Goal: Task Accomplishment & Management: Use online tool/utility

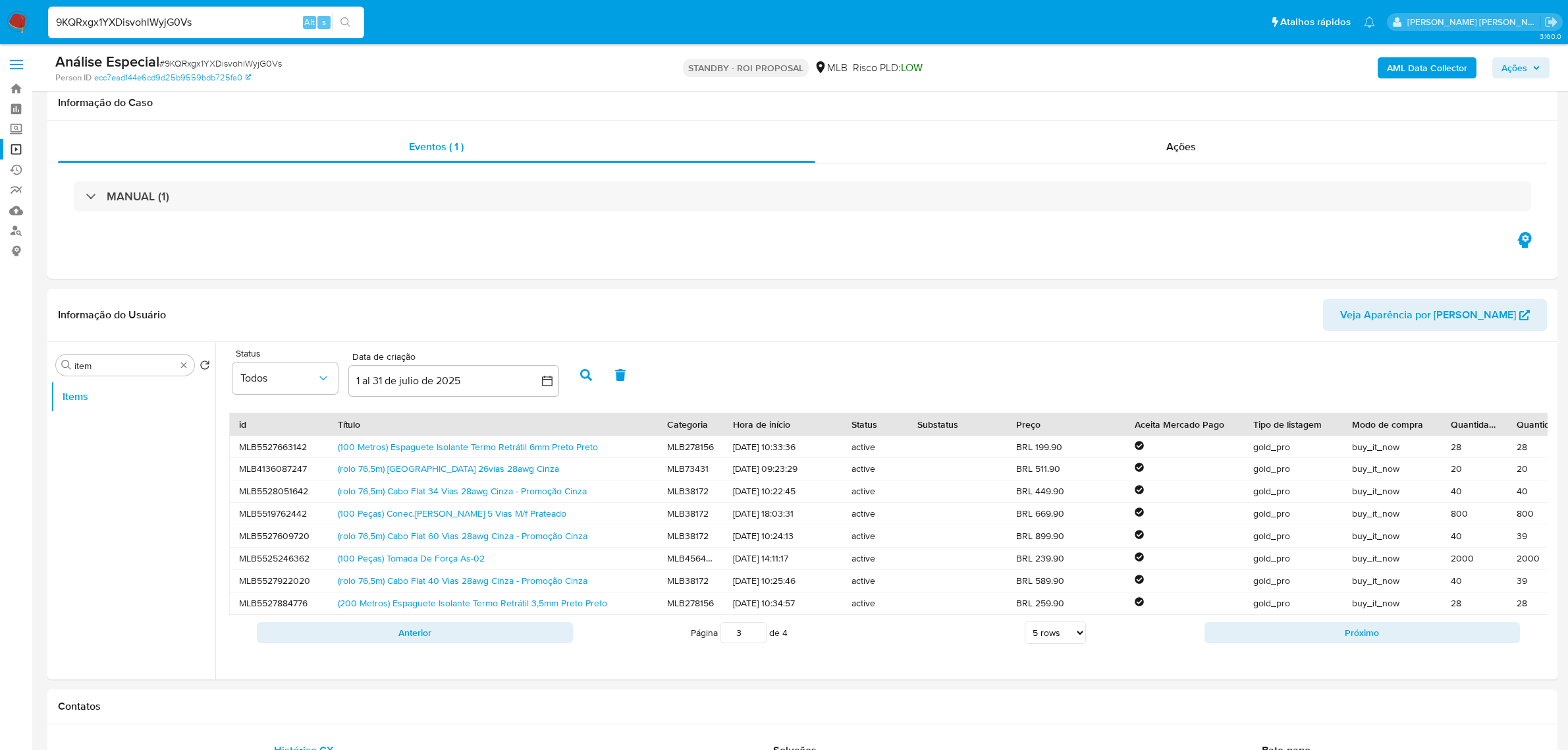
select select "10"
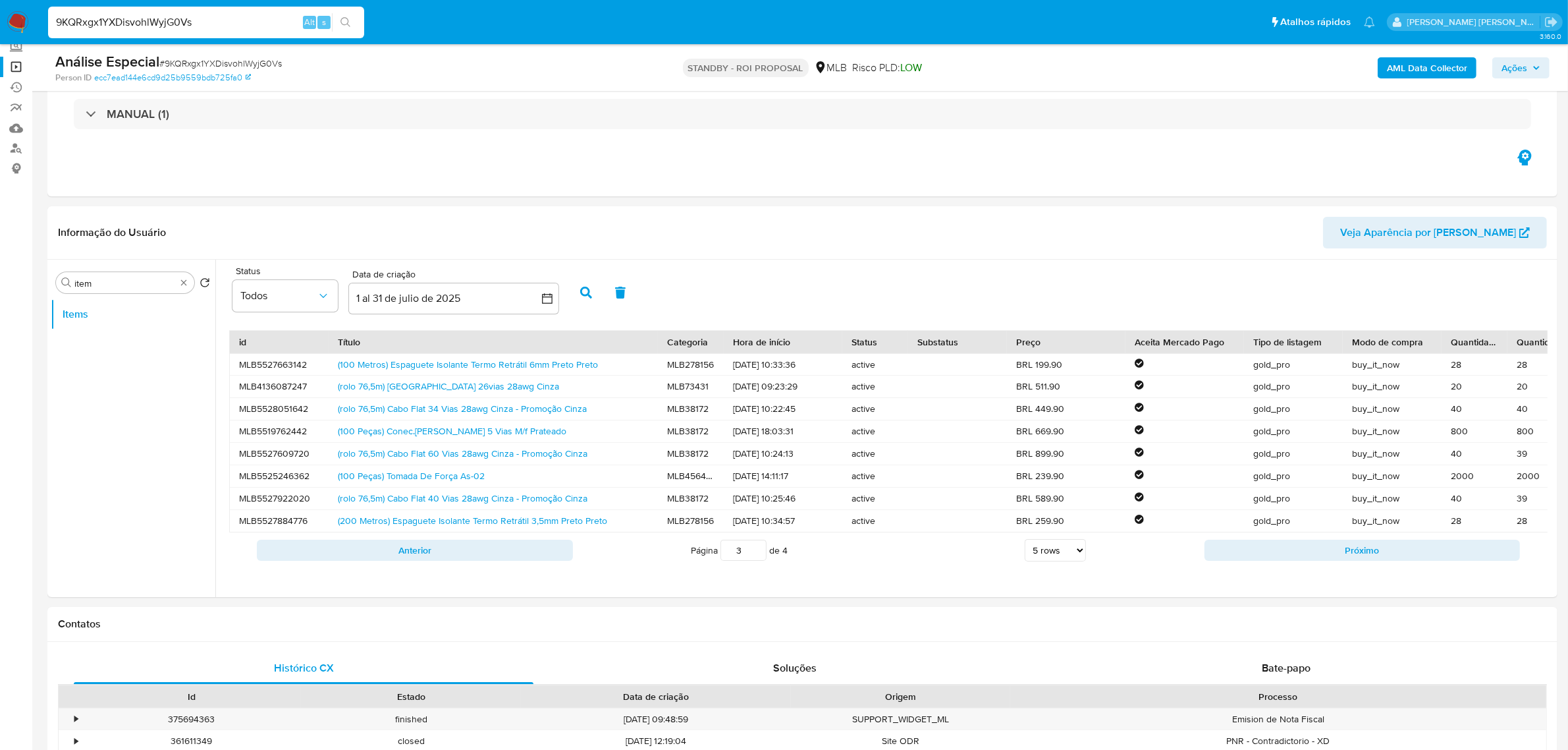
click at [108, 14] on input "9KQRxgx1YXDisvohlWyjG0Vs" at bounding box center [206, 22] width 316 height 17
paste input "aT4urVZLjOrr7LPXLrWo2riV"
type input "aT4urVZLjOrr7LPXLrWo2riV"
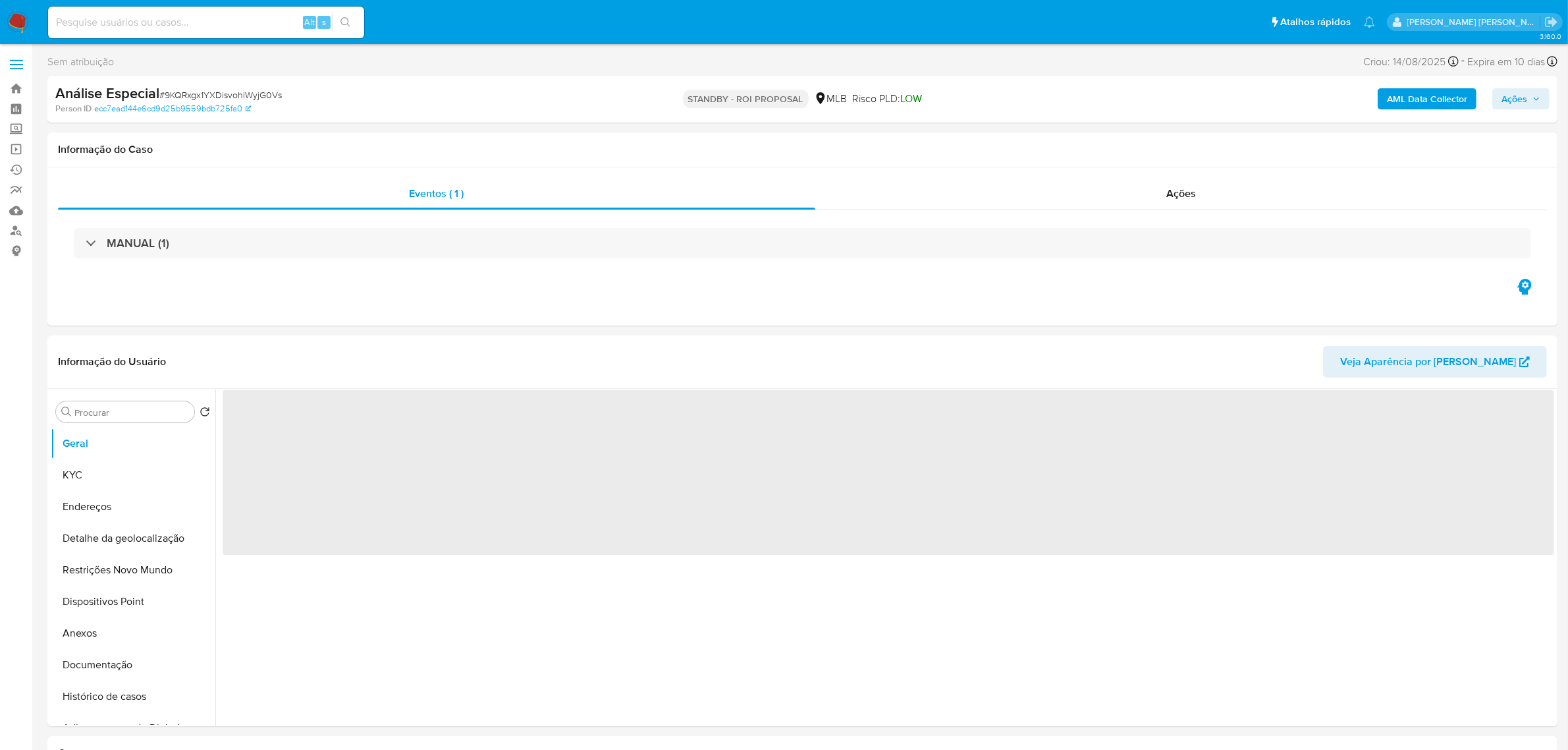
select select "10"
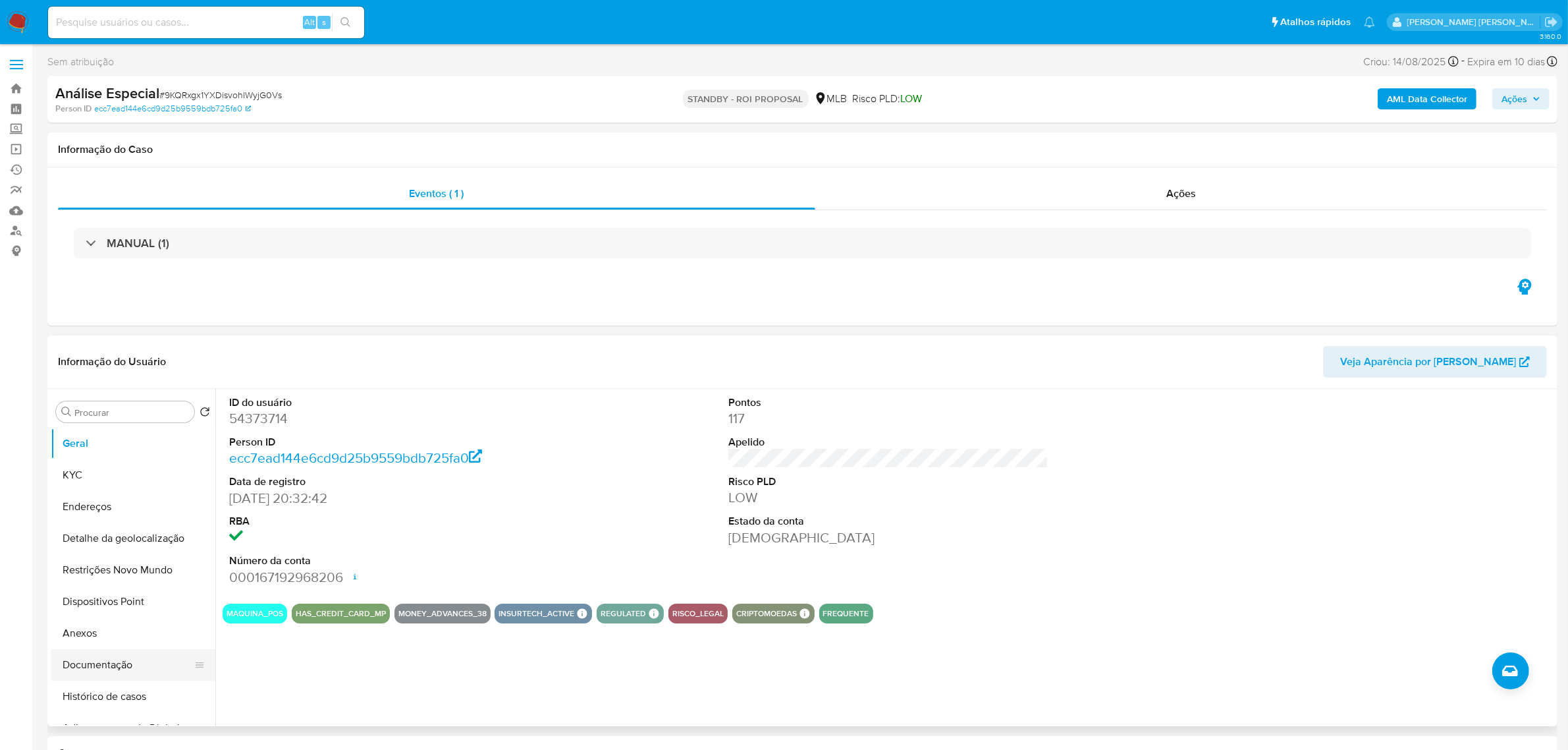
click at [102, 670] on button "Documentação" at bounding box center [127, 665] width 154 height 32
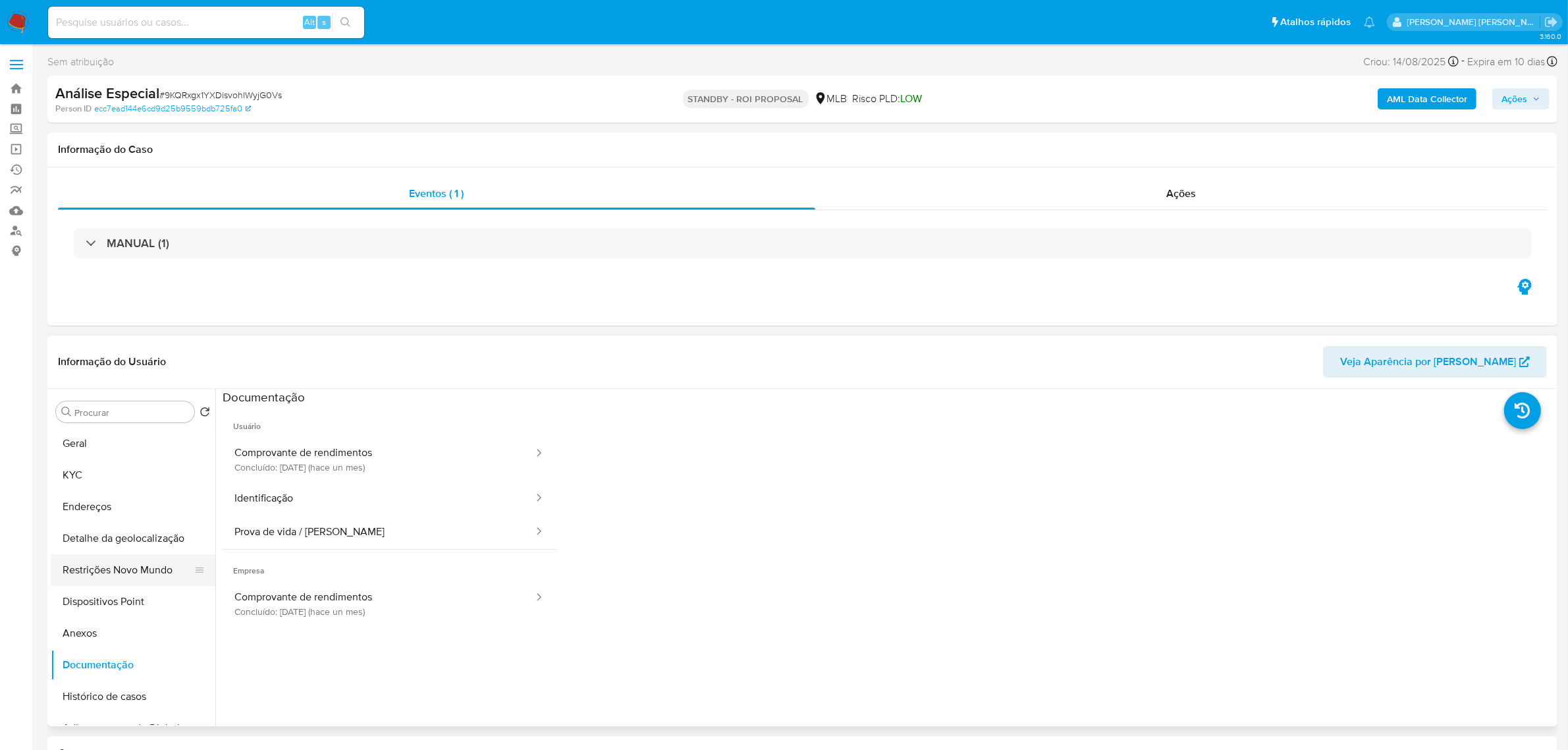
click at [130, 566] on button "Restrições Novo Mundo" at bounding box center [127, 570] width 154 height 32
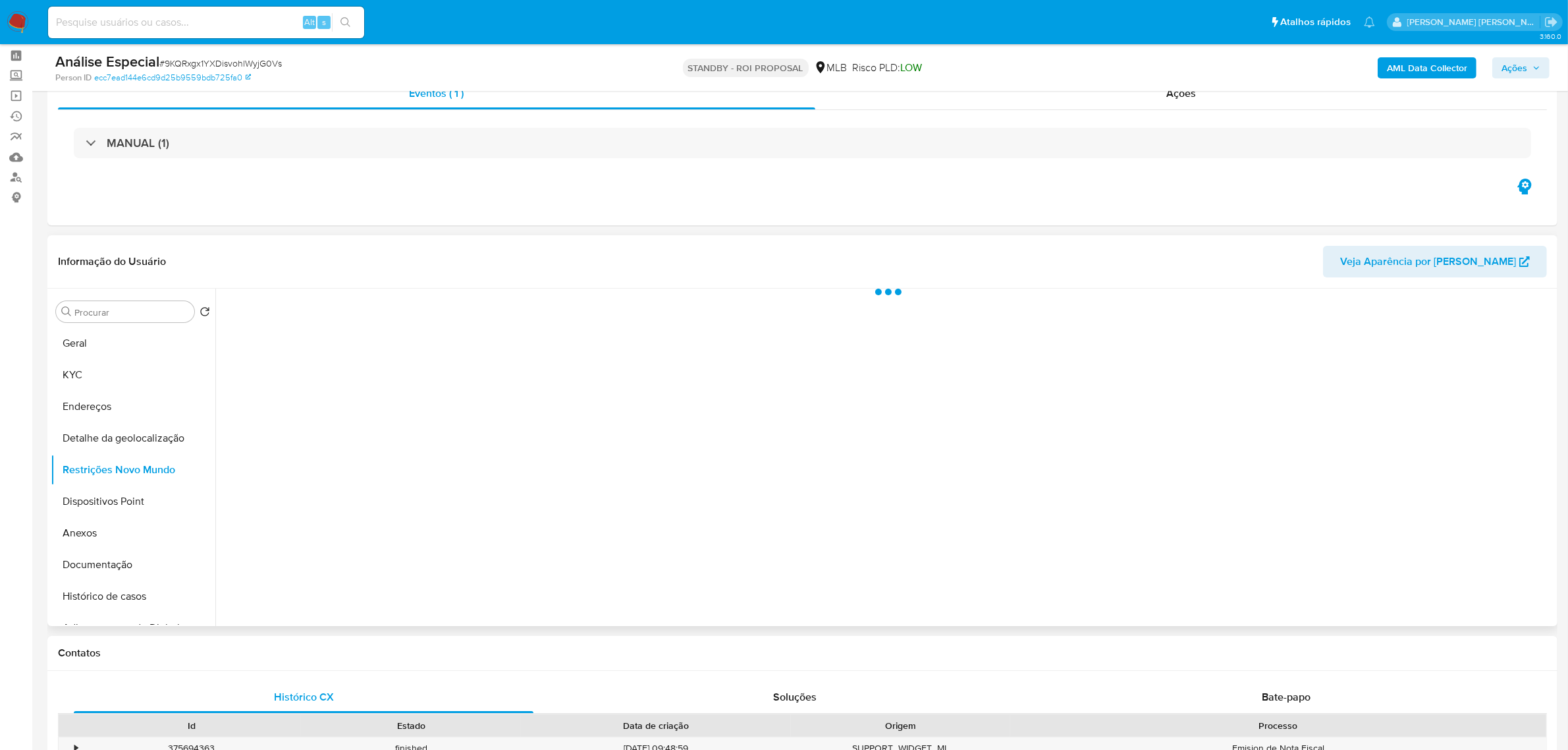
scroll to position [82, 0]
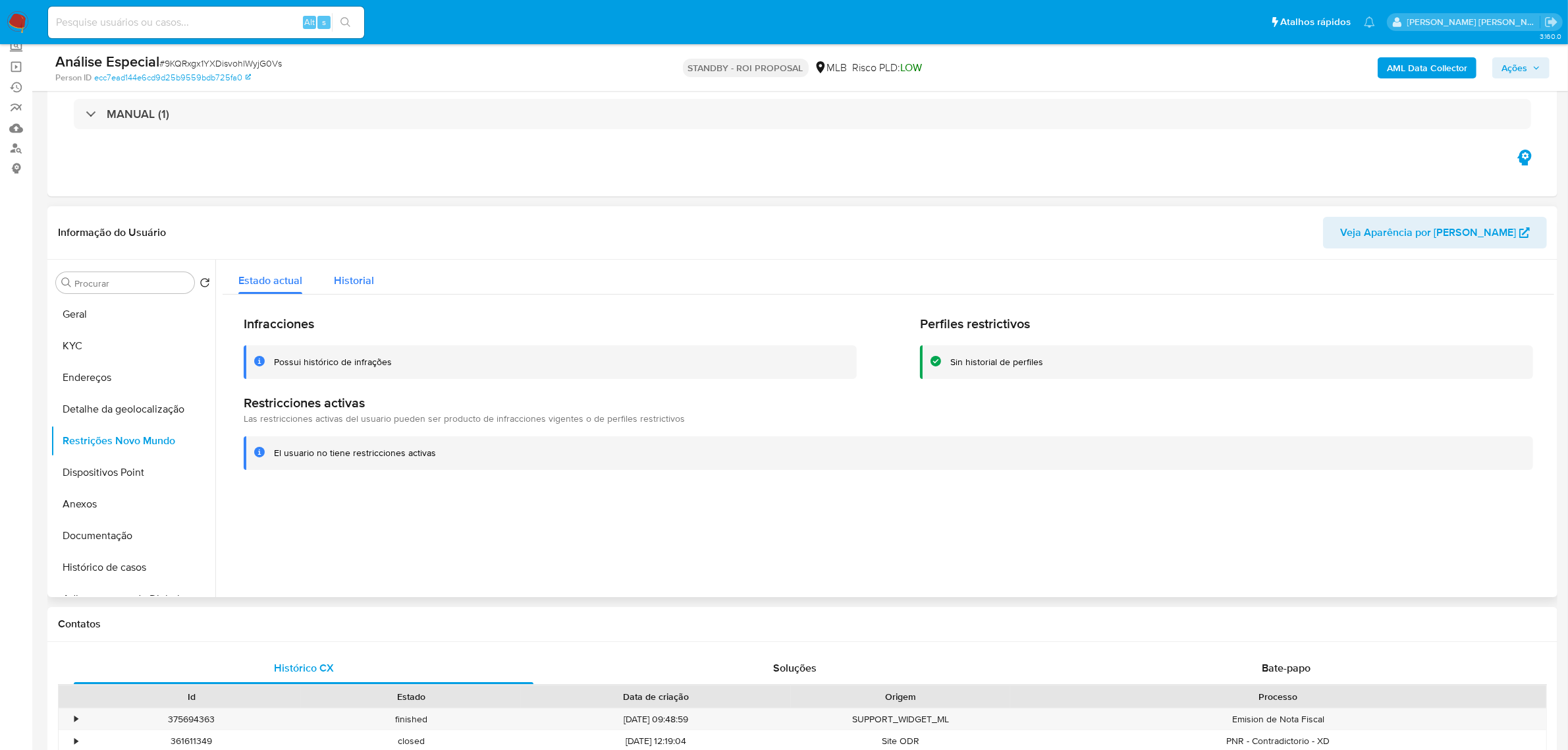
click at [353, 269] on div "Historial" at bounding box center [353, 277] width 40 height 35
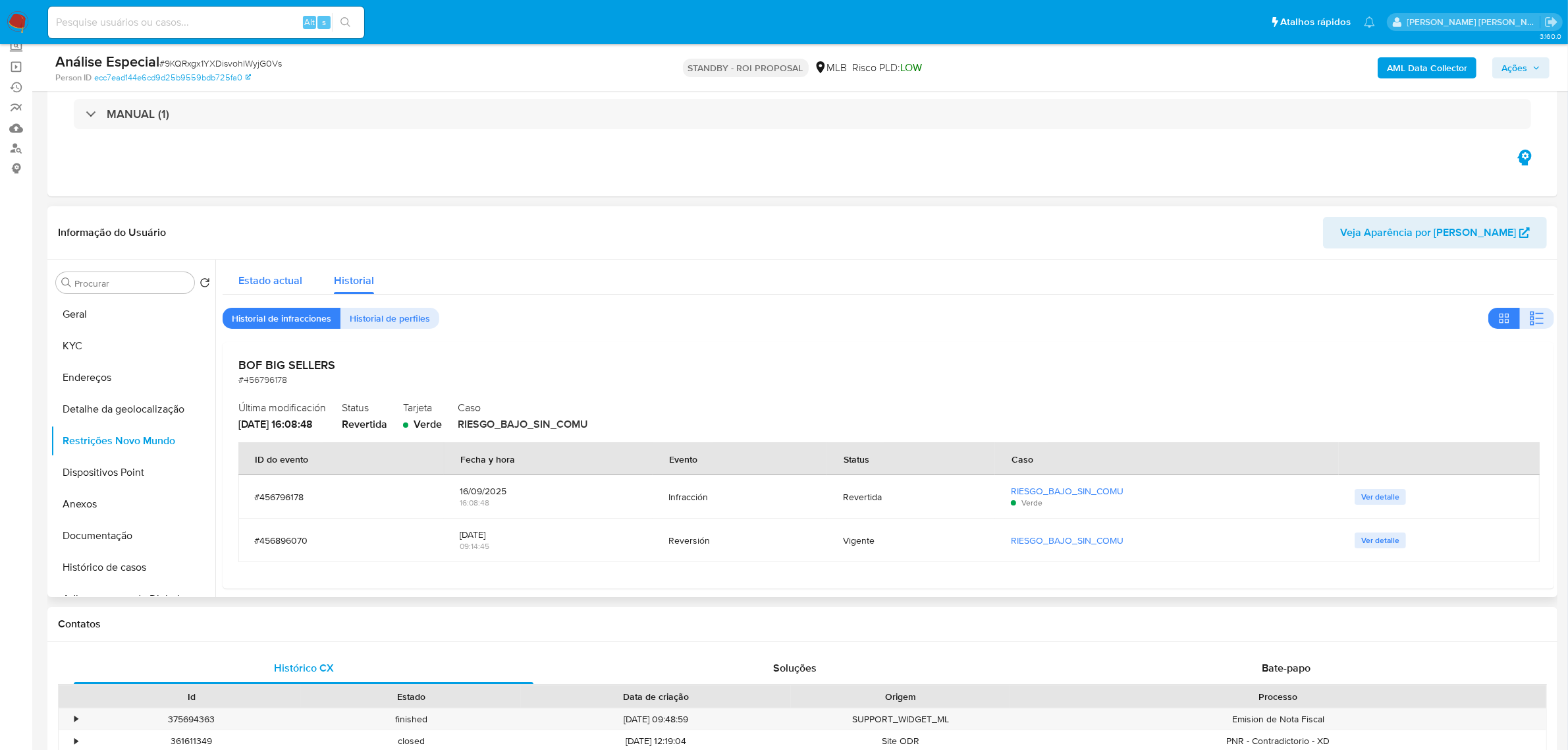
click at [270, 274] on span "Estado actual" at bounding box center [270, 280] width 64 height 15
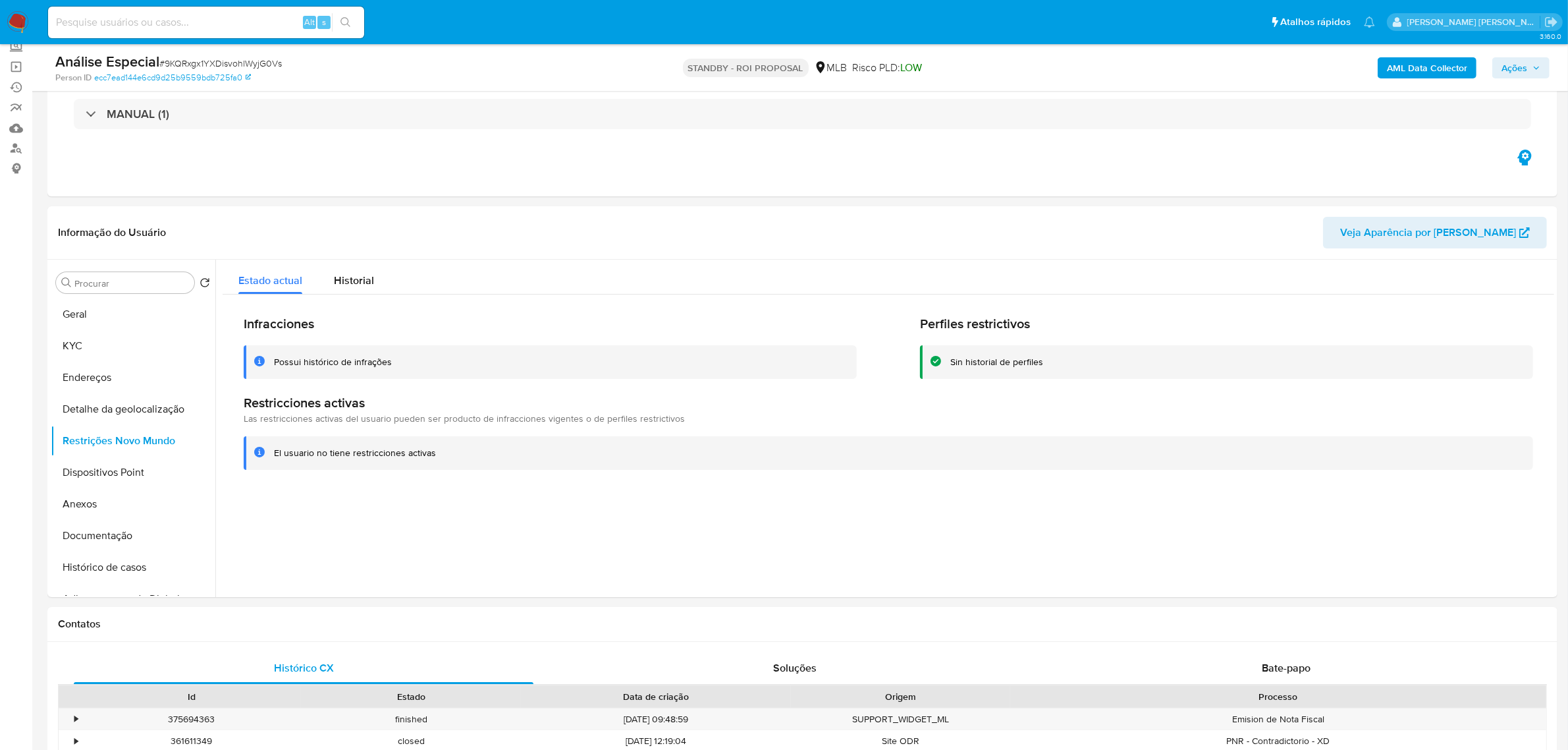
click at [205, 30] on input at bounding box center [206, 22] width 316 height 17
paste input "aT4urVZLjOrr7LPXLrWo2riV"
type input "aT4urVZLjOrr7LPXLrWo2riV"
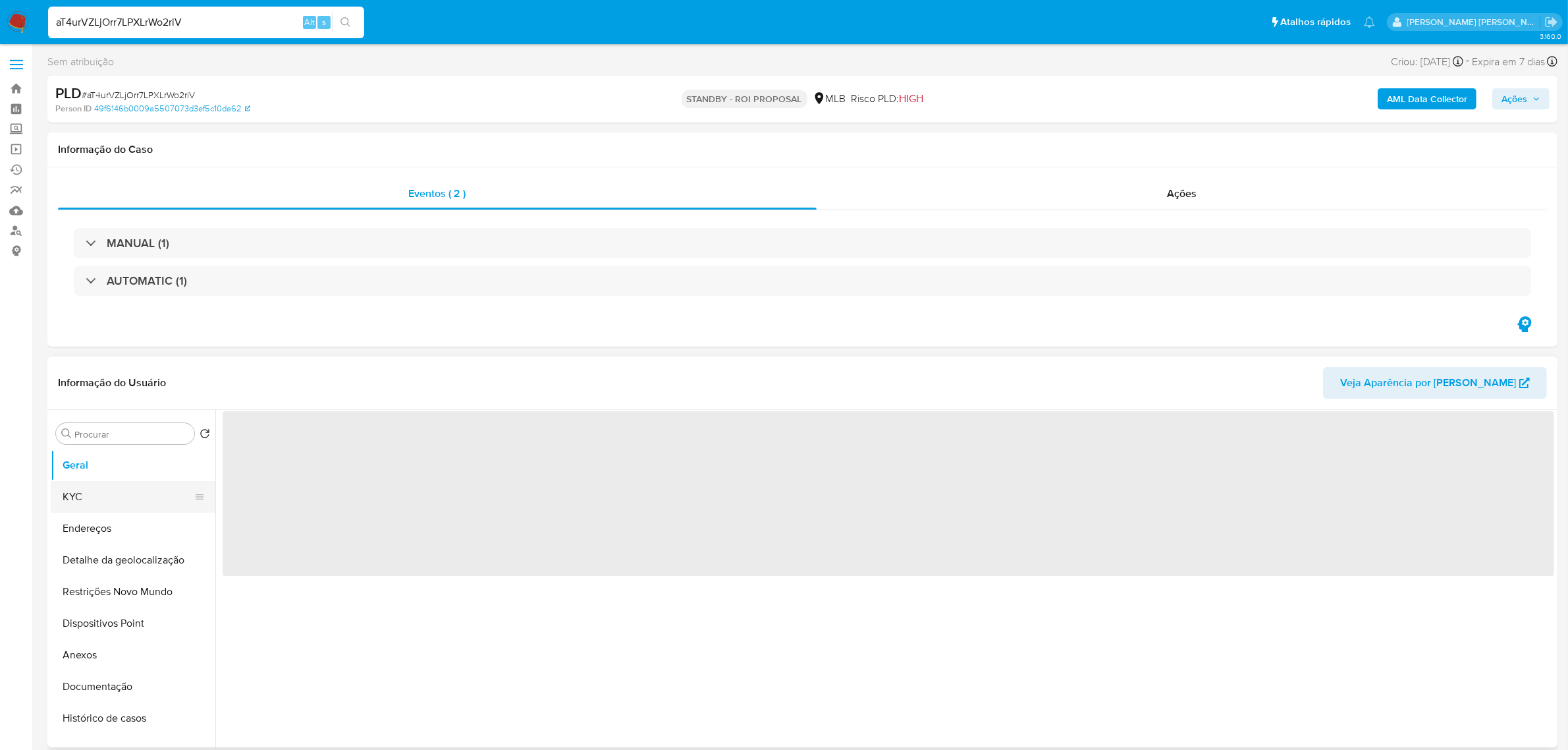
select select "10"
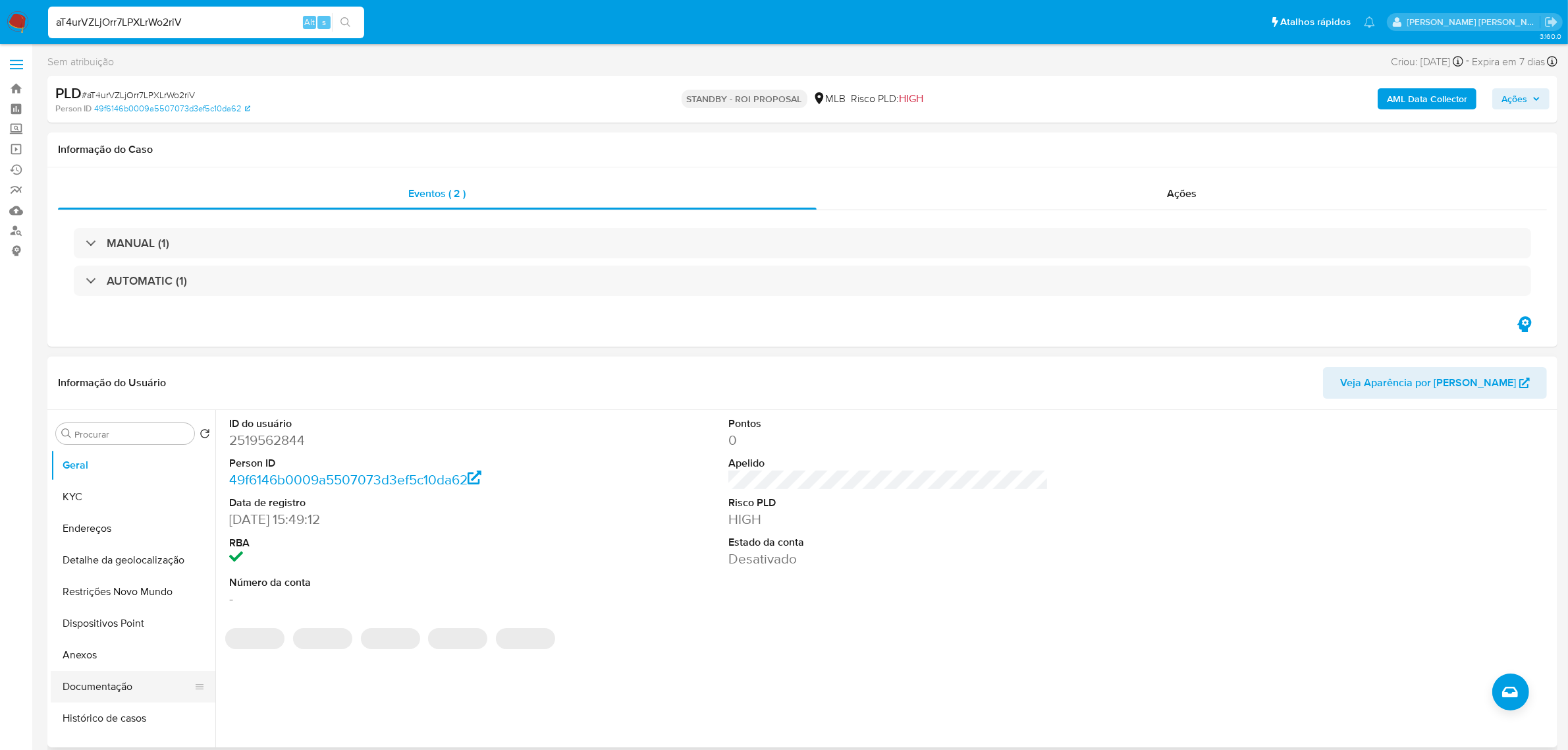
click at [127, 689] on button "Documentação" at bounding box center [127, 686] width 154 height 32
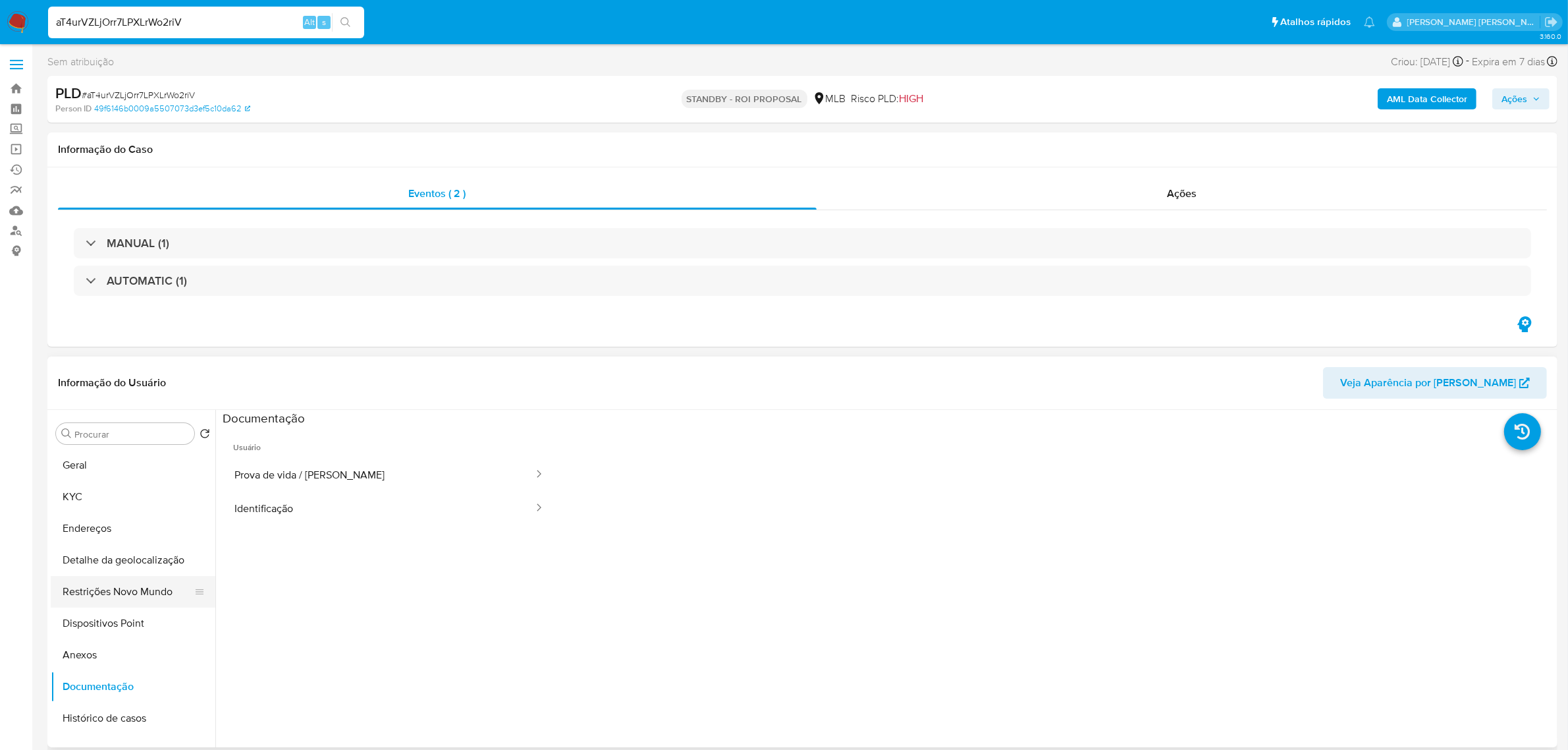
click at [137, 598] on button "Restrições Novo Mundo" at bounding box center [127, 592] width 154 height 32
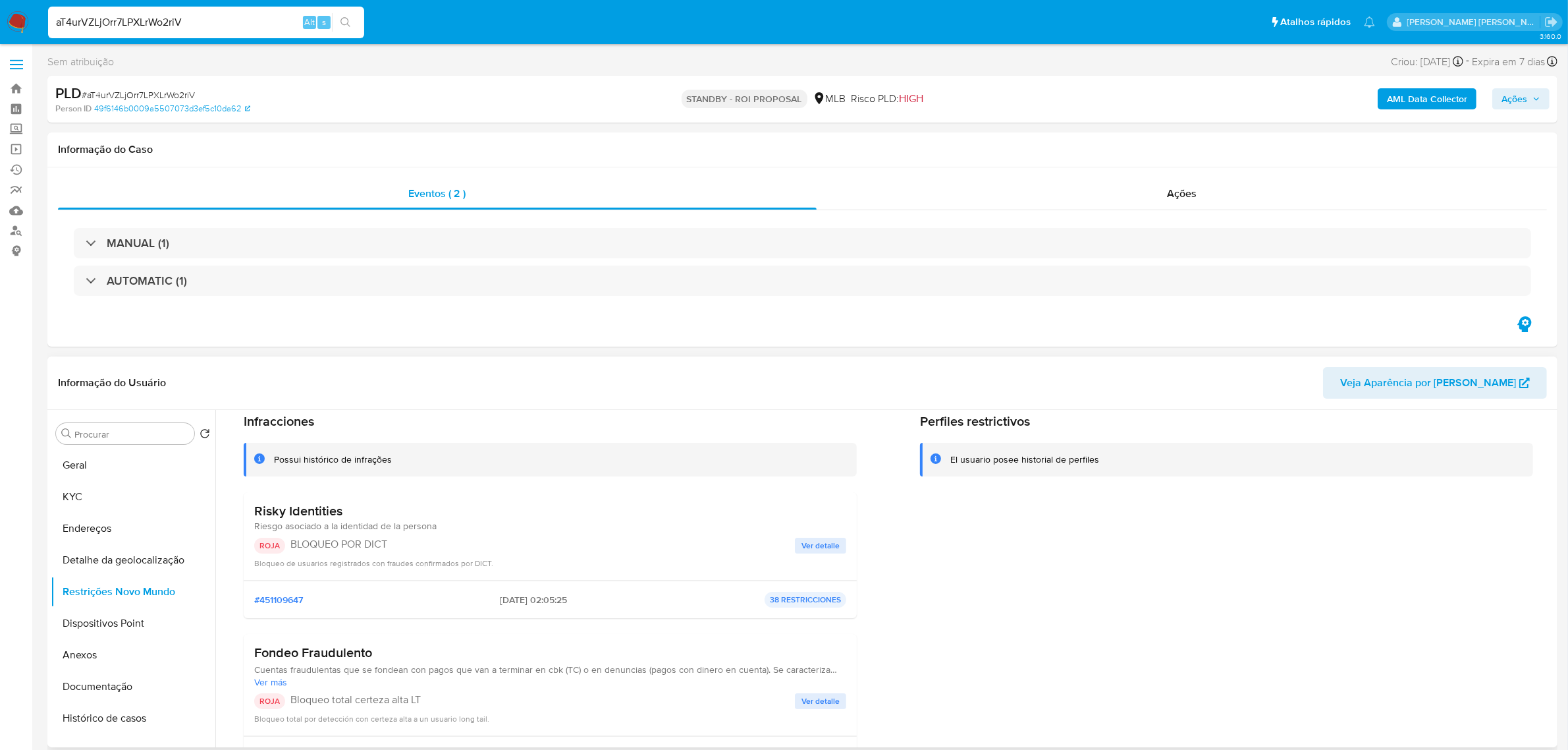
scroll to position [82, 0]
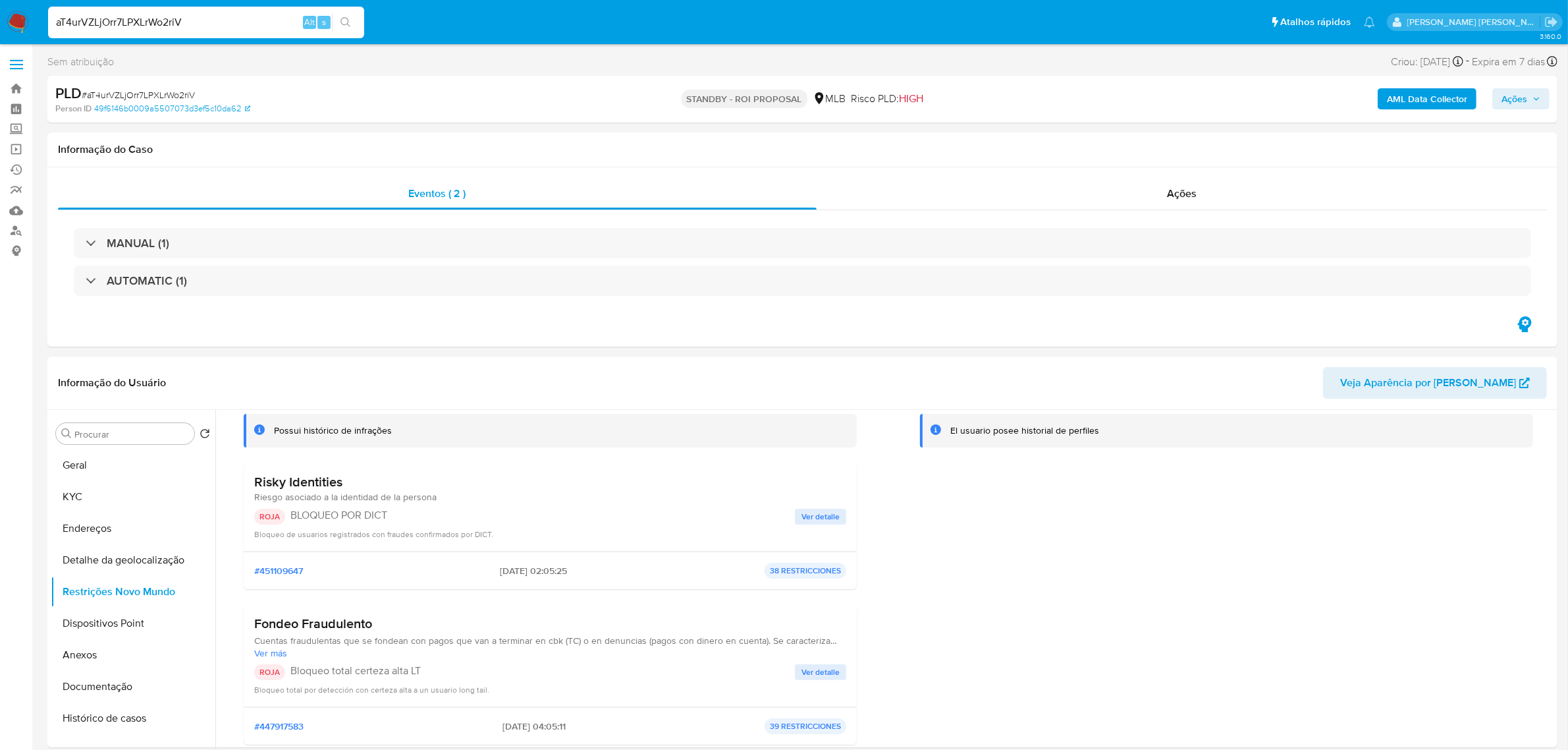
drag, startPoint x: 222, startPoint y: 14, endPoint x: 22, endPoint y: 20, distance: 200.1
click at [22, 20] on nav "Pausado Ver notificaciones aT4urVZLjOrr7LPXLrWo2riV Alt s Atalhos rápidos Presi…" at bounding box center [784, 22] width 1568 height 44
paste input "VgHhWCF7m29uDZb6hPoaa3jf"
type input "VgHhWCF7m29uDZb6hPoaa3jf"
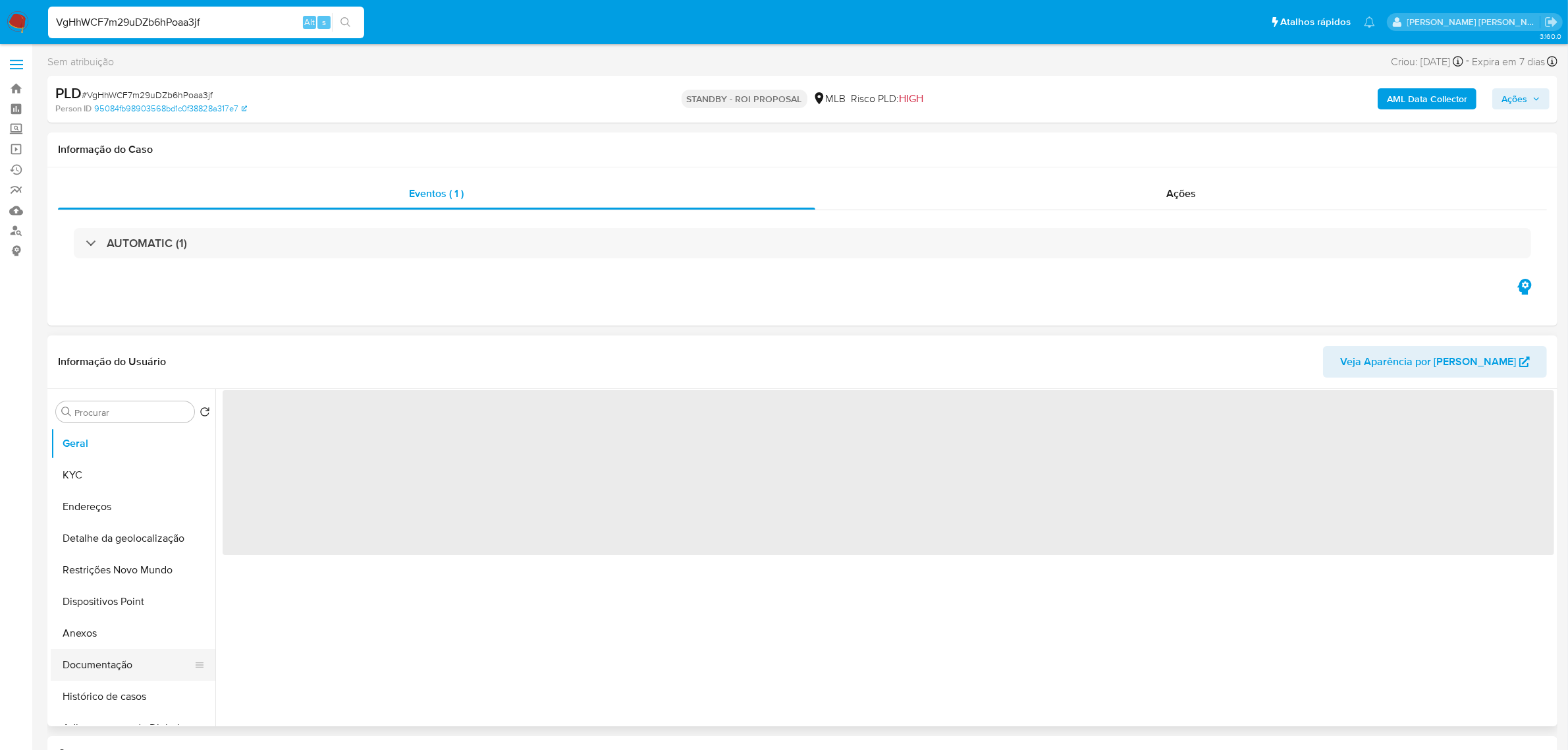
click at [112, 670] on button "Documentação" at bounding box center [127, 665] width 154 height 32
select select "10"
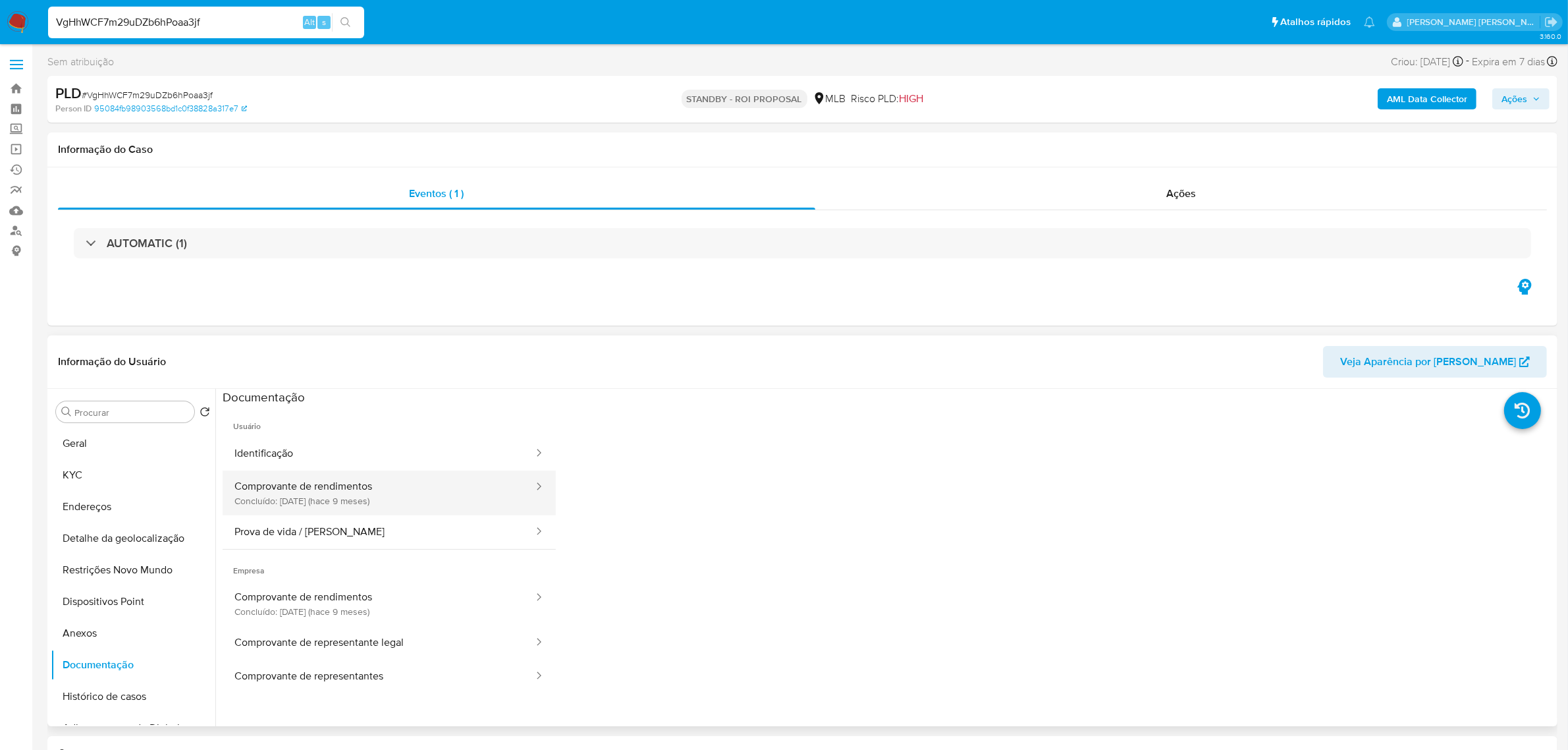
click at [341, 496] on button "Comprovante de rendimentos Concluído: 02/01/2025 (hace 9 meses)" at bounding box center [378, 492] width 312 height 45
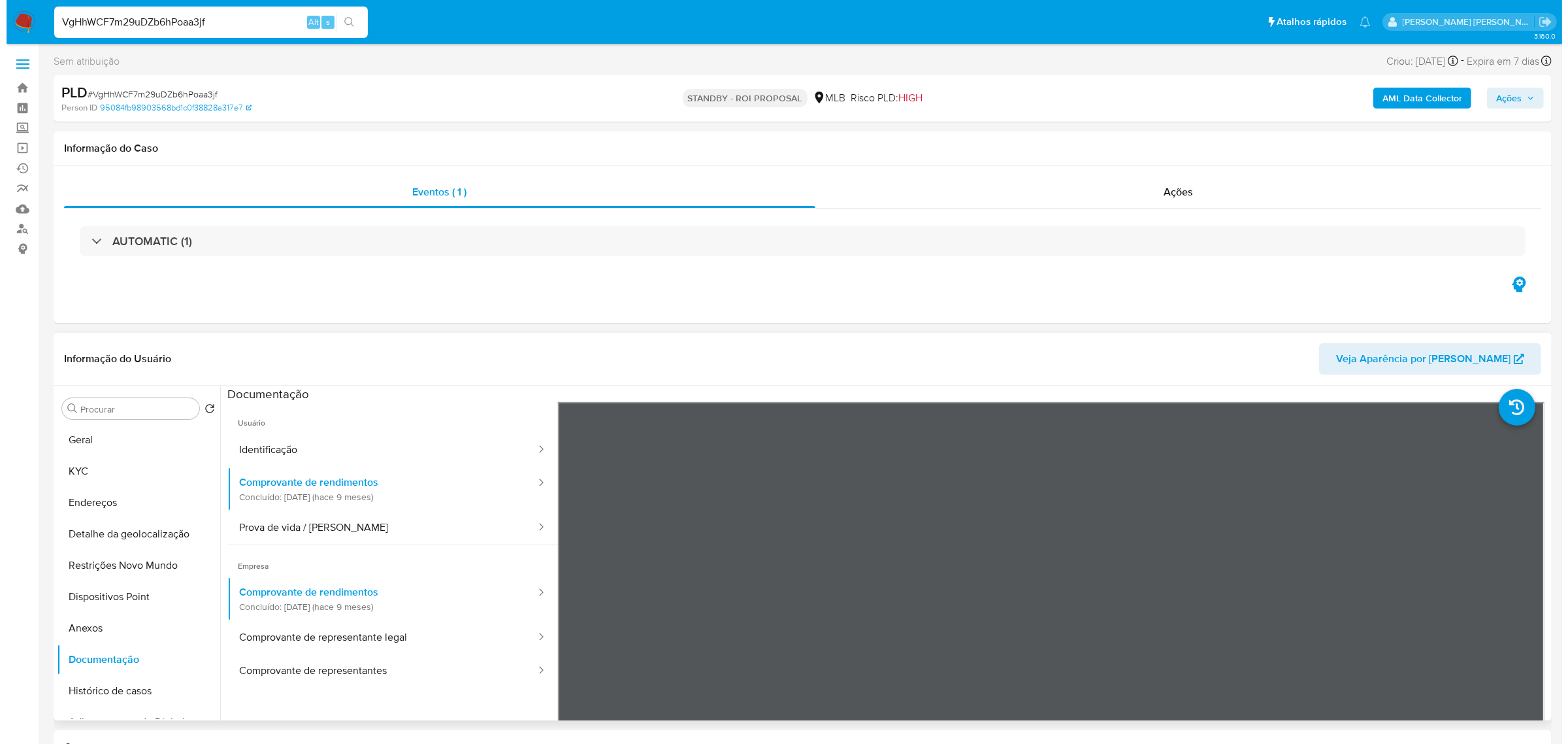
scroll to position [81, 0]
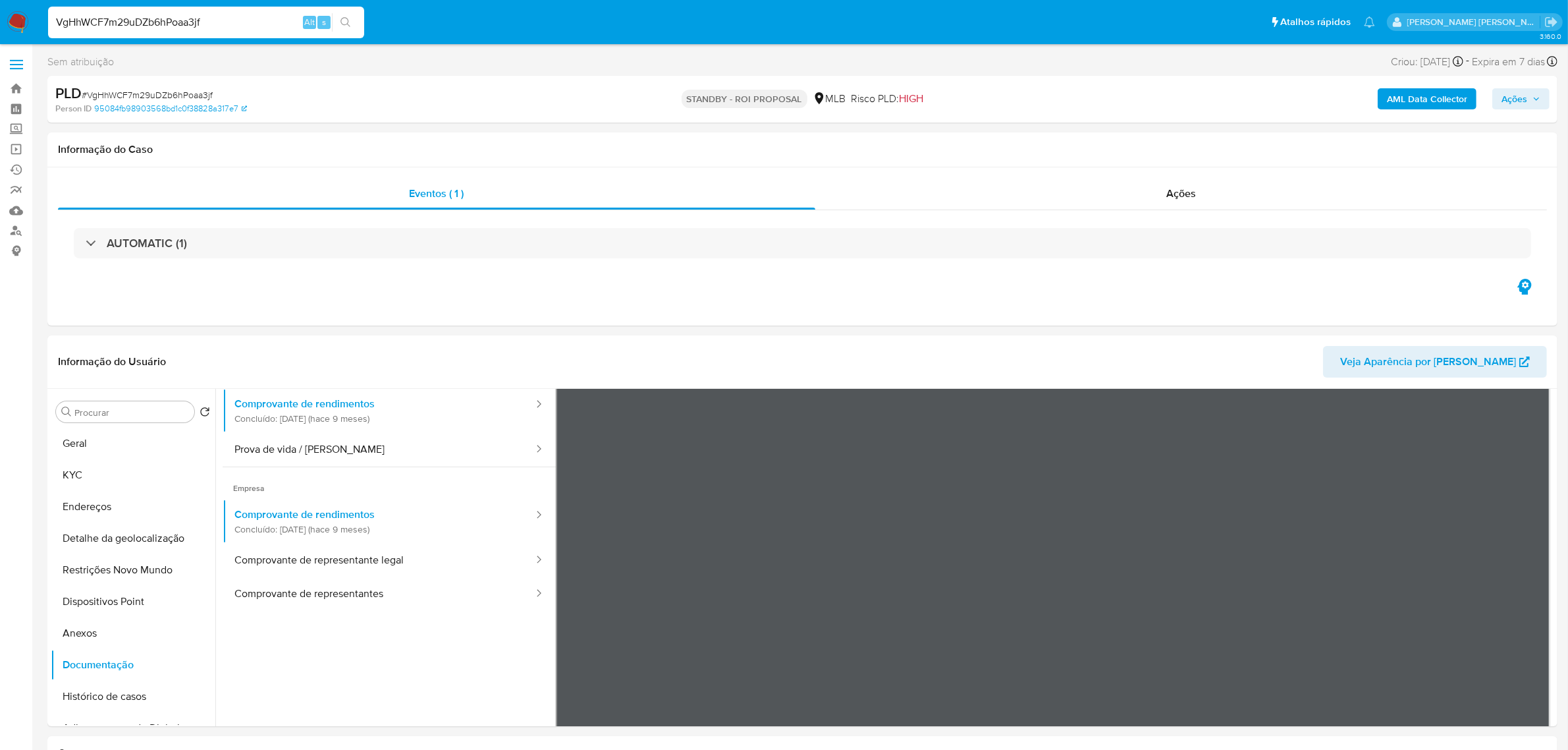
click at [169, 21] on input "VgHhWCF7m29uDZb6hPoaa3jf" at bounding box center [206, 22] width 316 height 17
paste input "jI8gh6xHcjBEB1NwexB5ZwYe"
type input "jI8gh6xHcjBEB1NwexB5ZwYe"
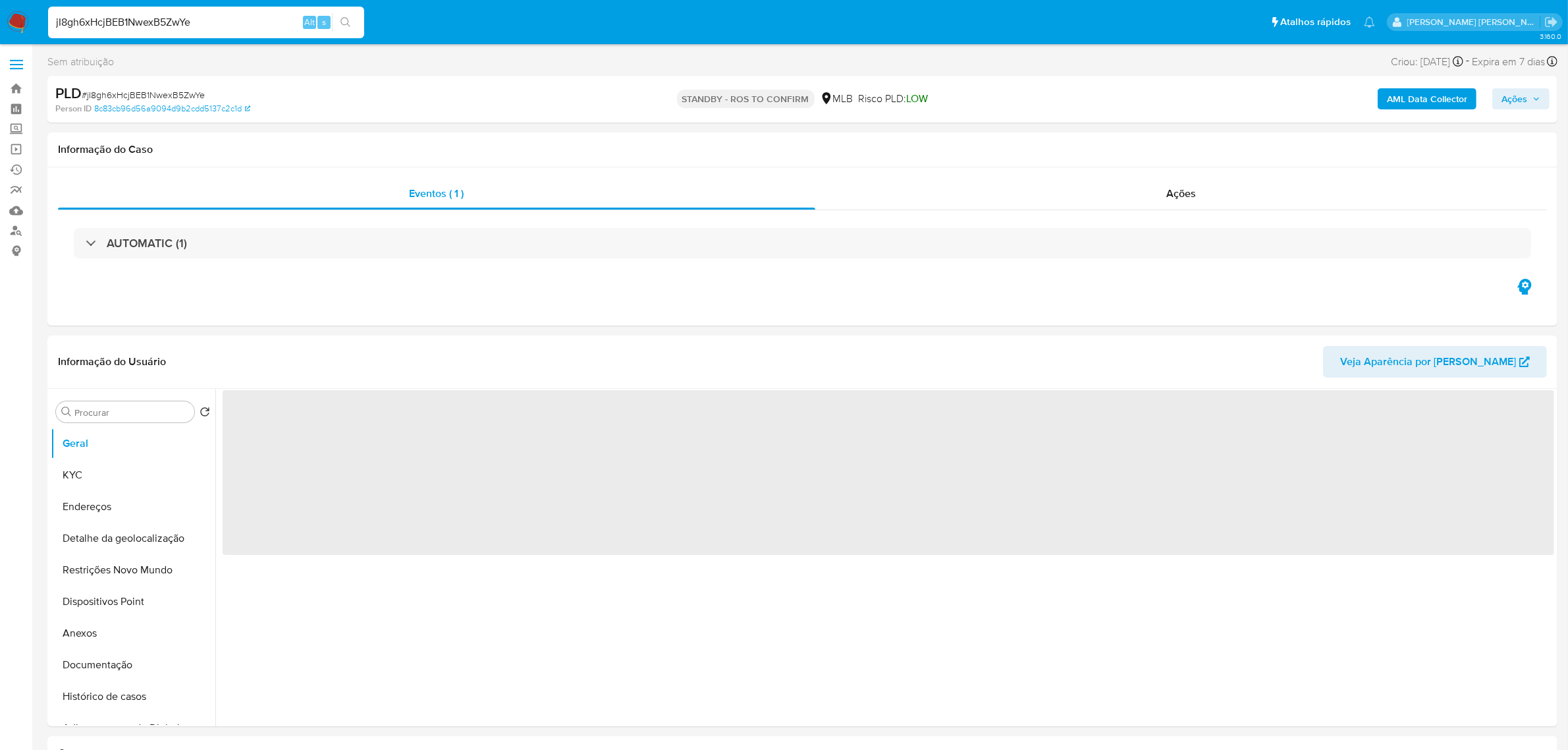
select select "10"
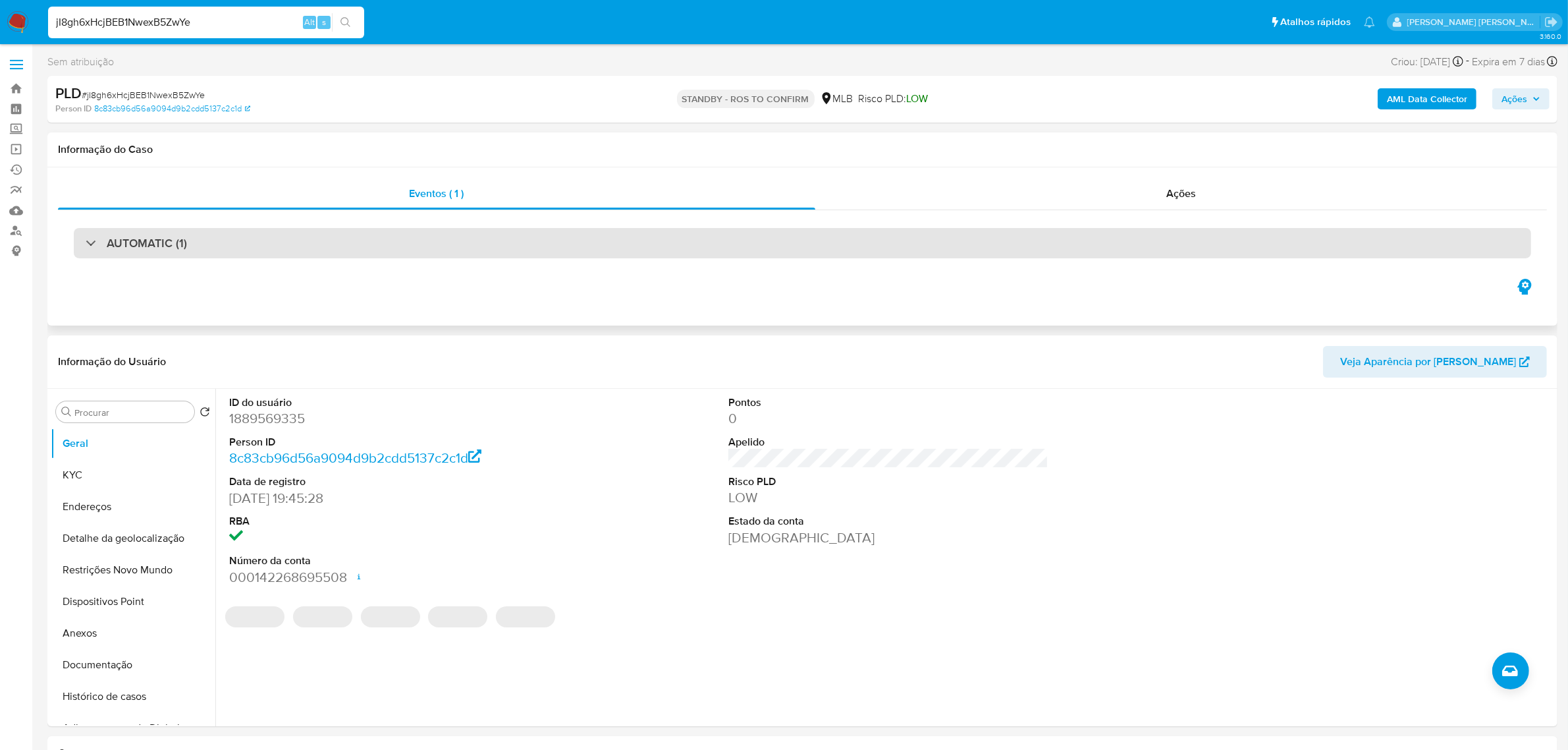
click at [224, 251] on div "AUTOMATIC (1)" at bounding box center [803, 243] width 1458 height 30
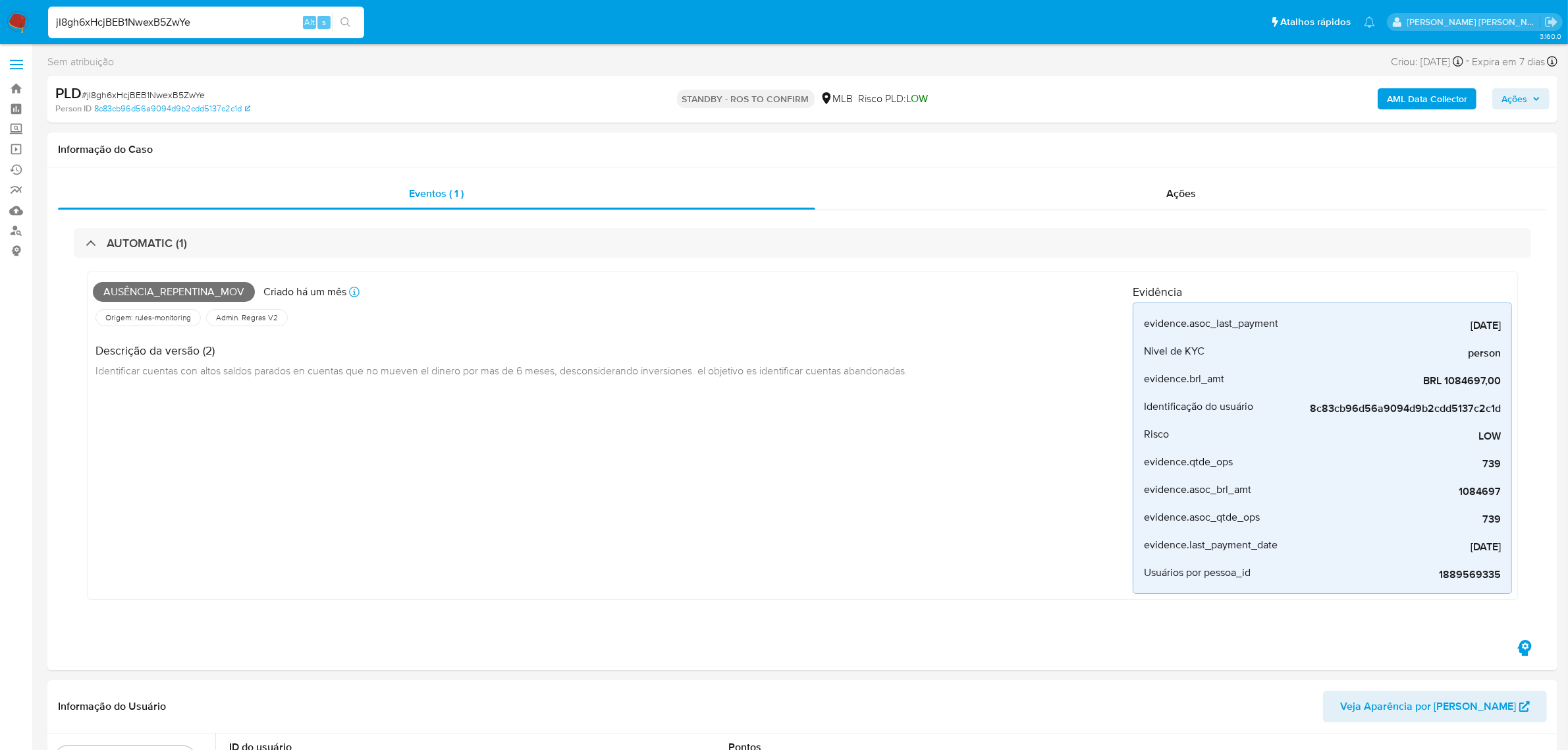
click at [222, 21] on input "jI8gh6xHcjBEB1NwexB5ZwYe" at bounding box center [206, 22] width 316 height 17
paste input "6ip3Gk0qMFnrVFdatGL0TMcR"
type input "6ip3Gk0qMFnrVFdatGL0TMcR"
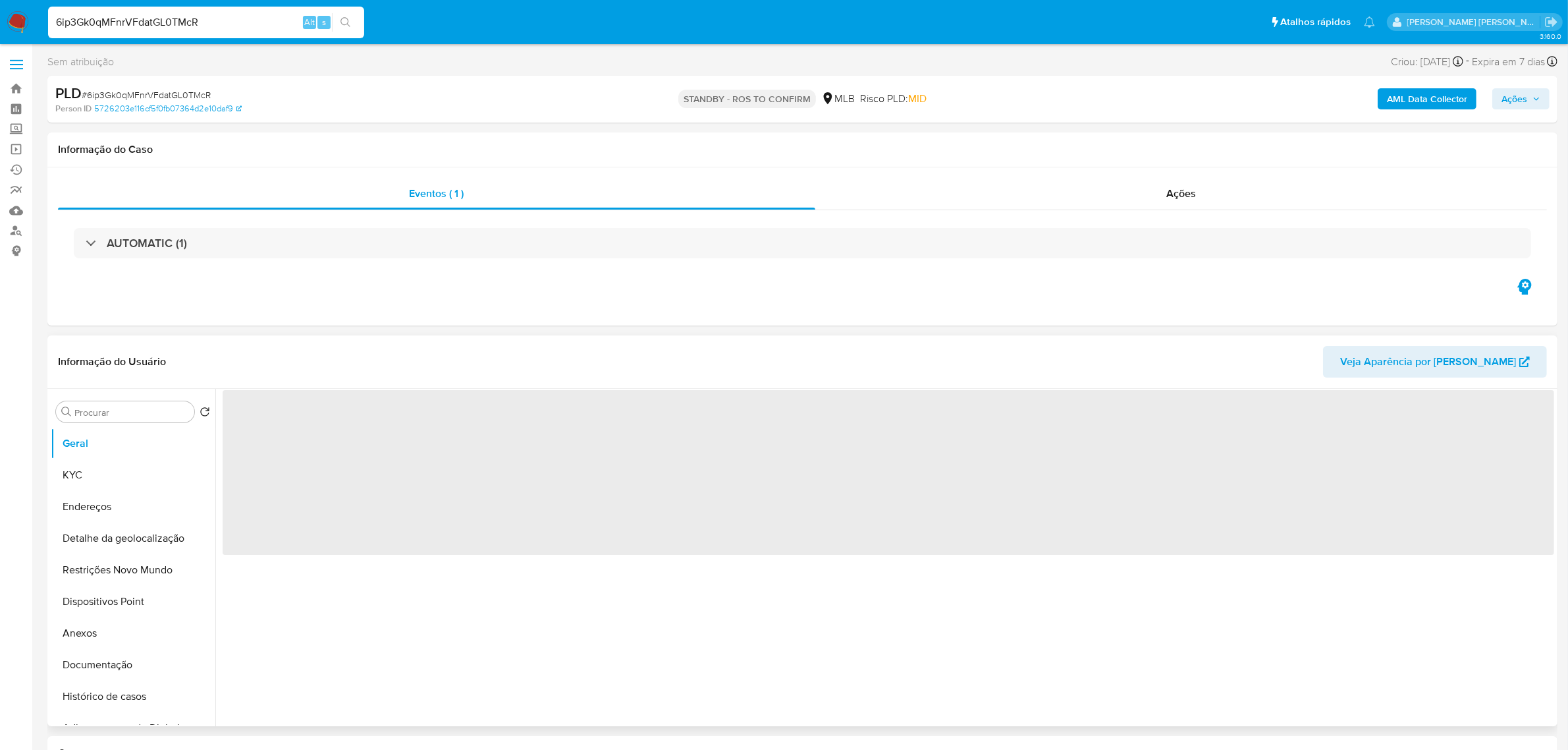
select select "10"
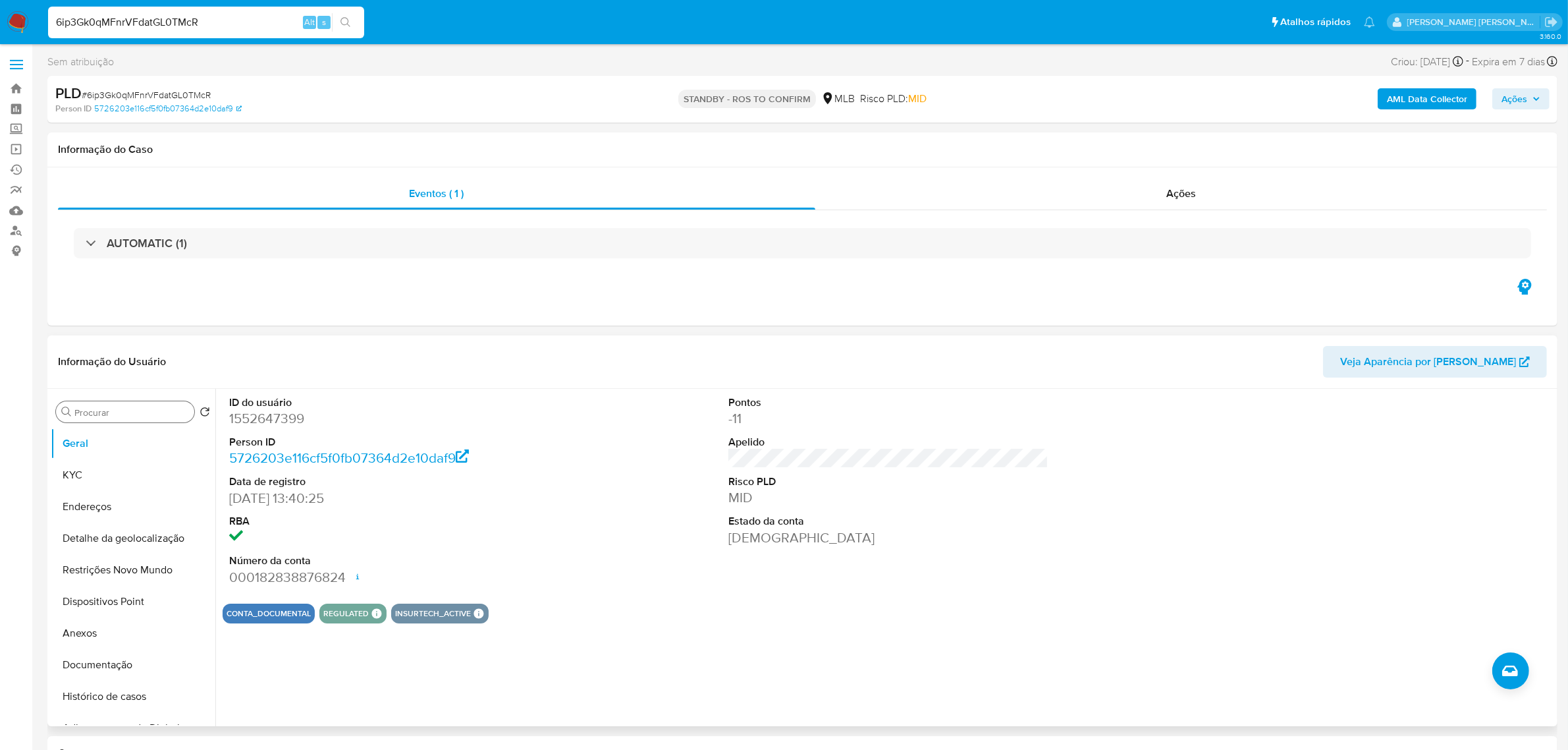
click at [122, 415] on input "Procurar" at bounding box center [132, 412] width 115 height 11
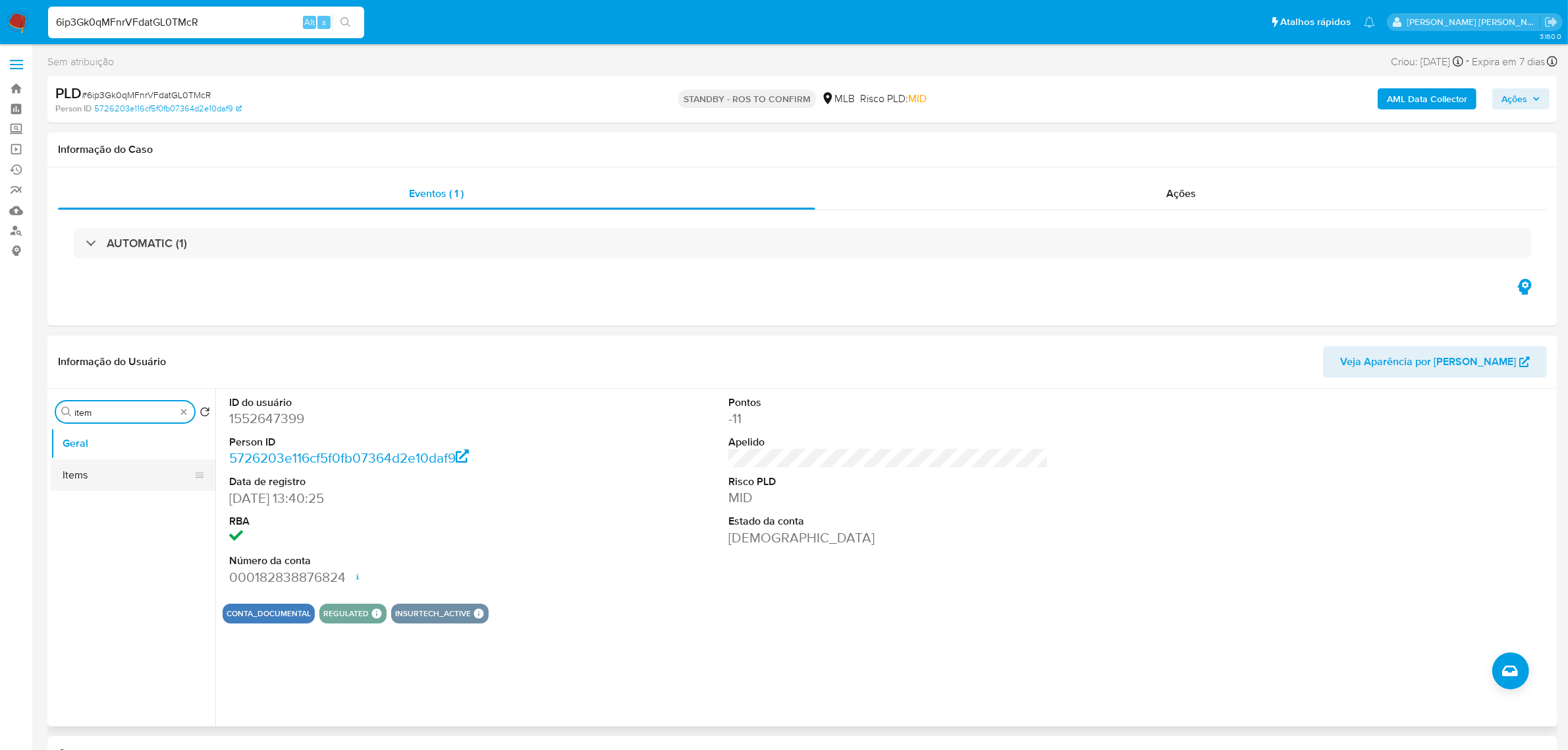
type input "item"
click at [97, 478] on button "Items" at bounding box center [127, 475] width 154 height 32
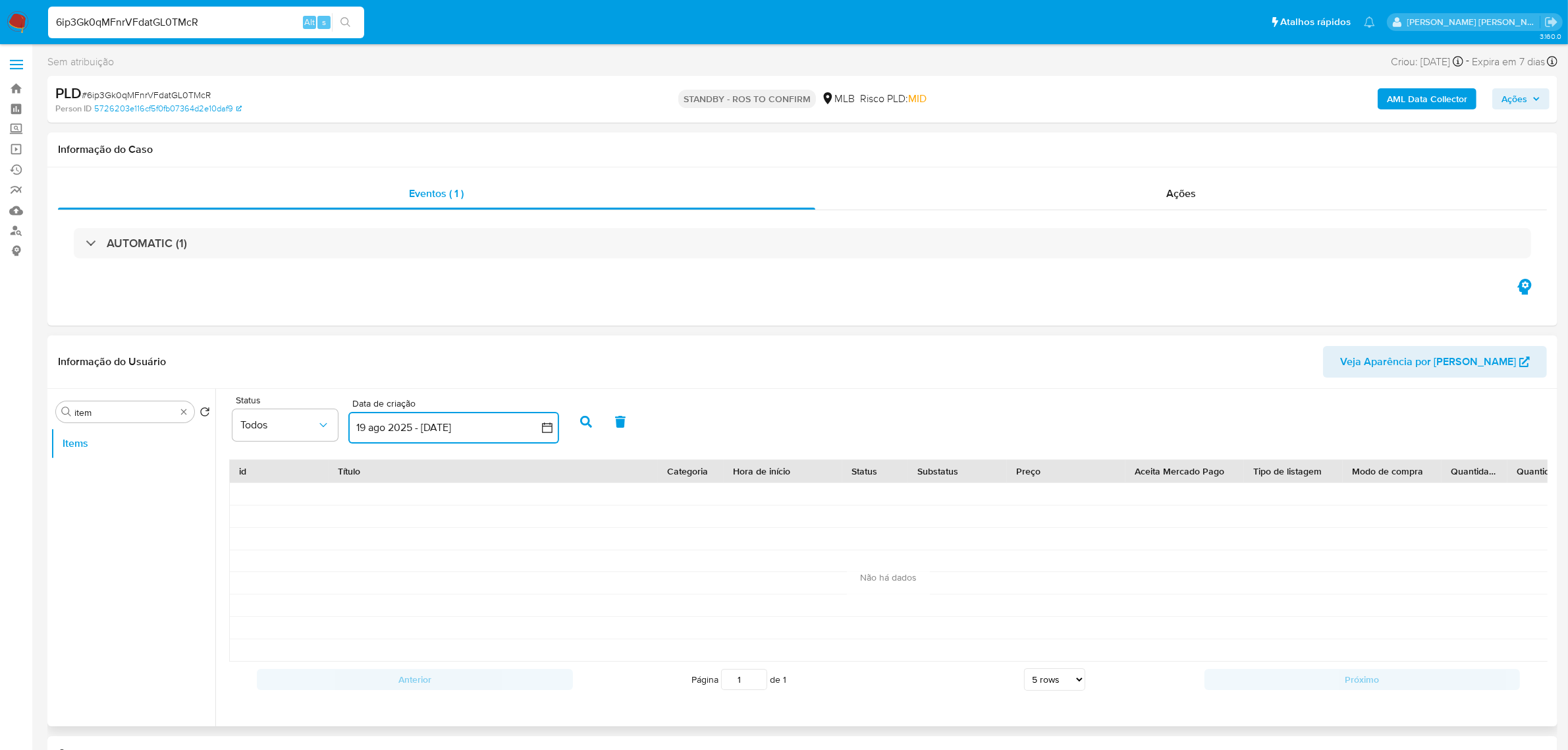
click at [550, 426] on icon "button" at bounding box center [548, 428] width 11 height 11
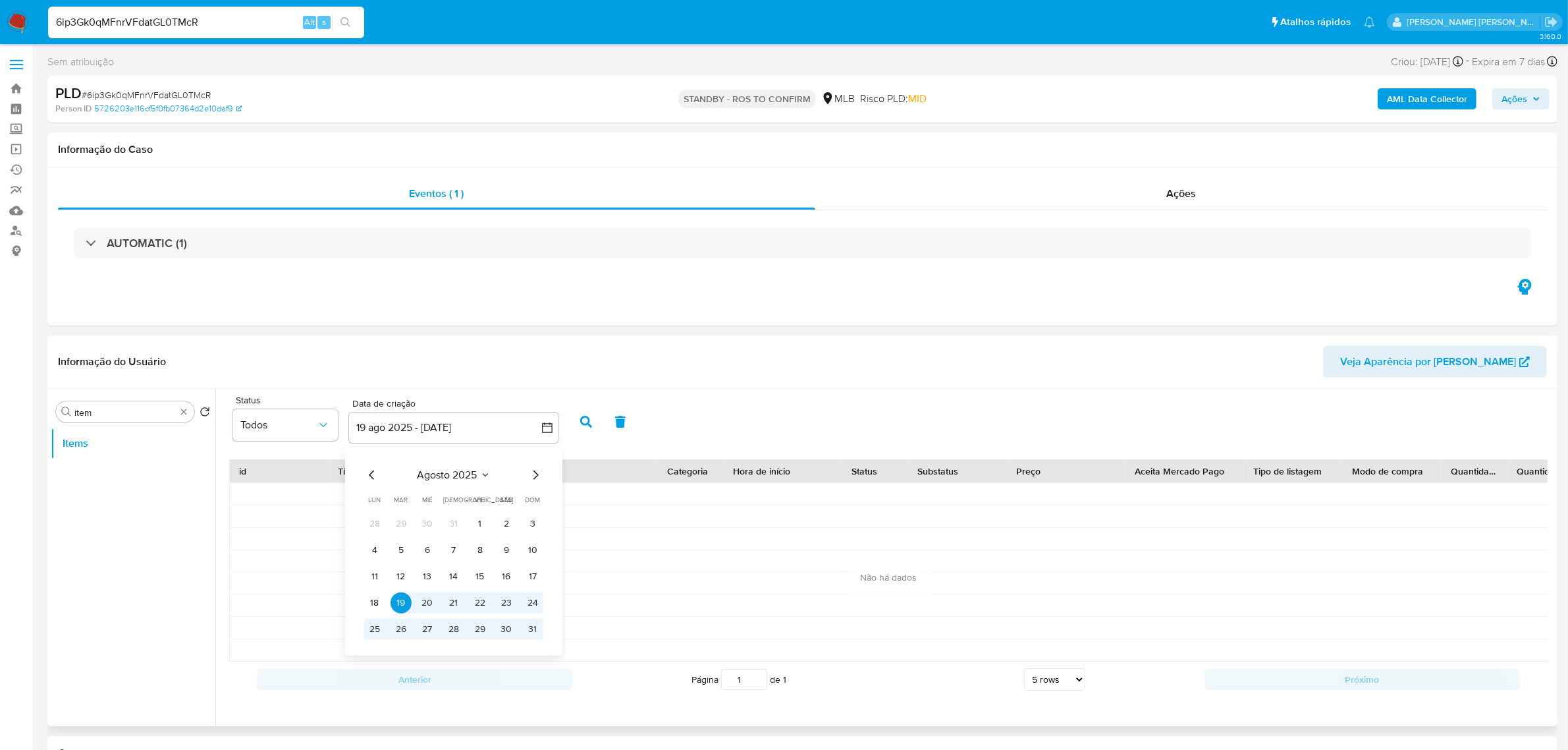
click at [375, 478] on icon "Mes anterior" at bounding box center [372, 475] width 16 height 16
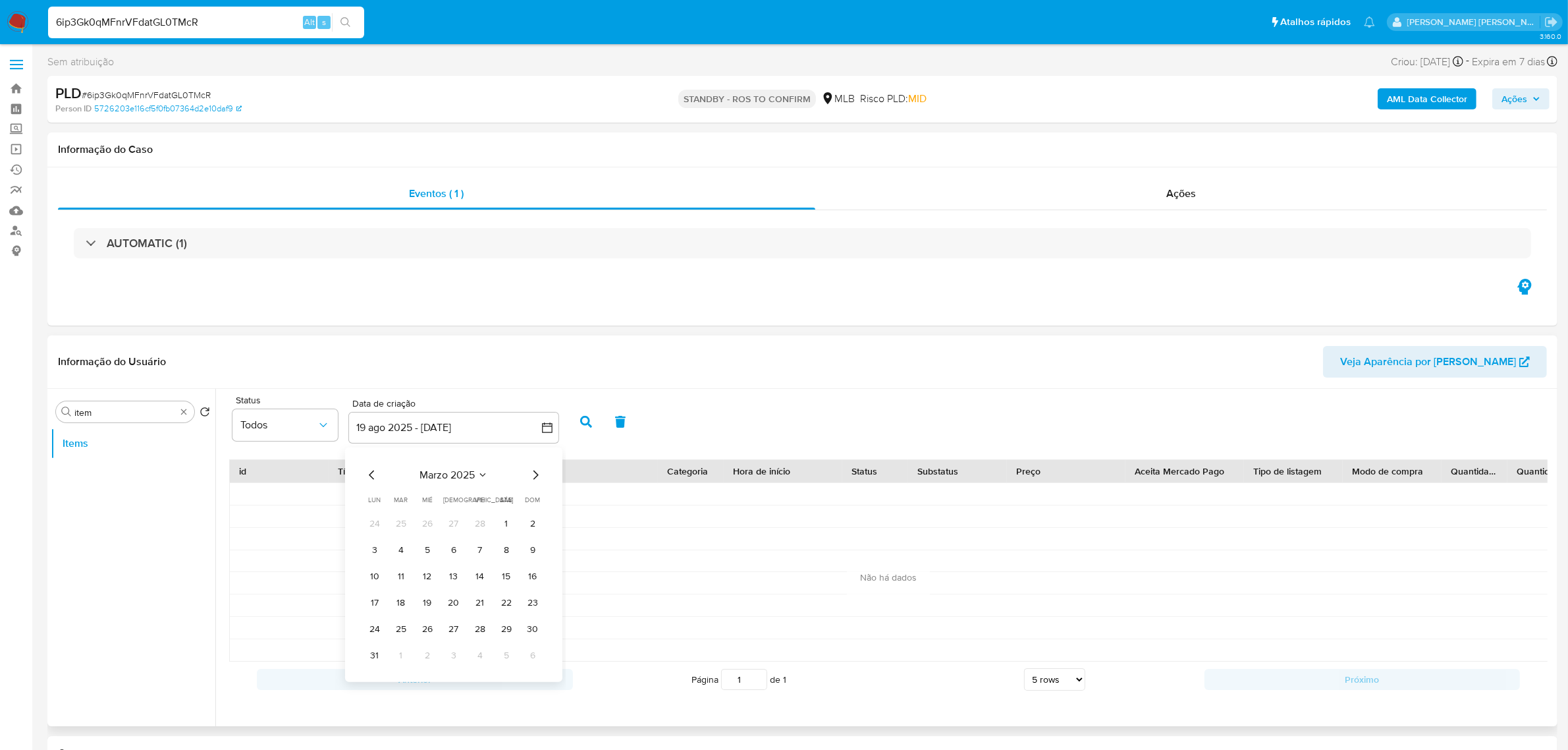
click at [375, 478] on icon "Mes anterior" at bounding box center [372, 475] width 16 height 16
click at [535, 480] on icon "Mes siguiente" at bounding box center [535, 475] width 16 height 16
click at [429, 525] on button "1" at bounding box center [428, 524] width 21 height 21
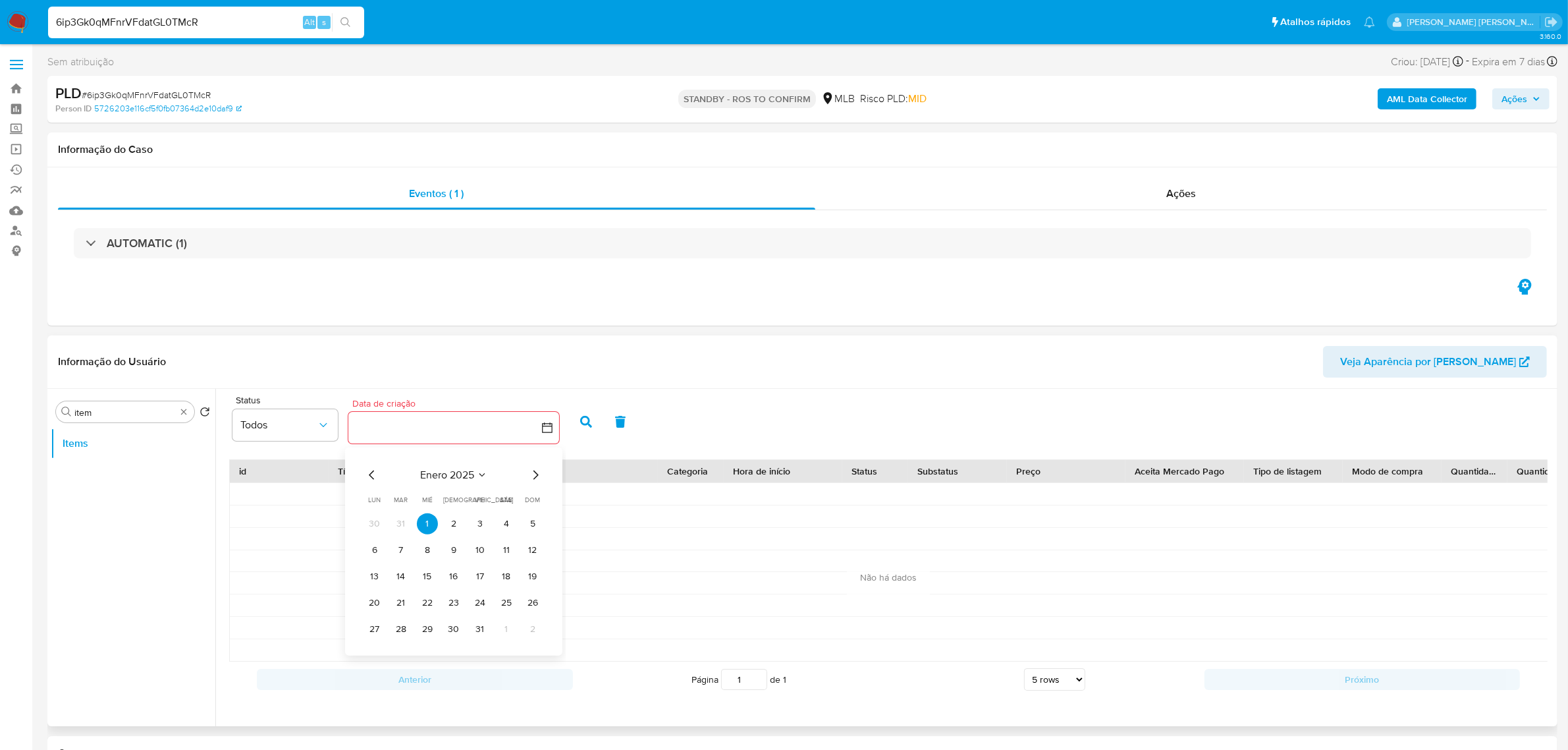
click at [540, 473] on icon "Mes siguiente" at bounding box center [535, 475] width 16 height 16
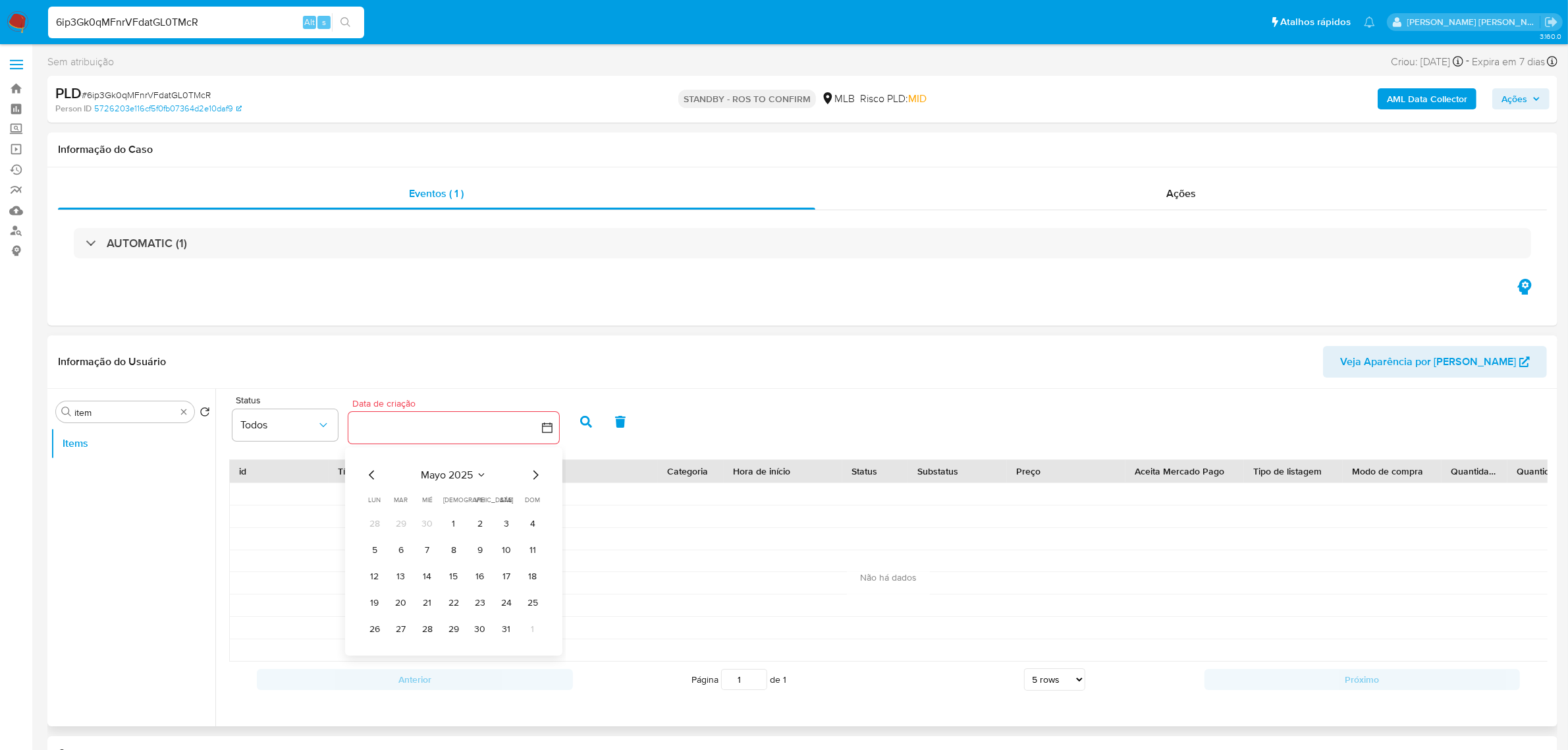
click at [540, 473] on icon "Mes siguiente" at bounding box center [535, 475] width 16 height 16
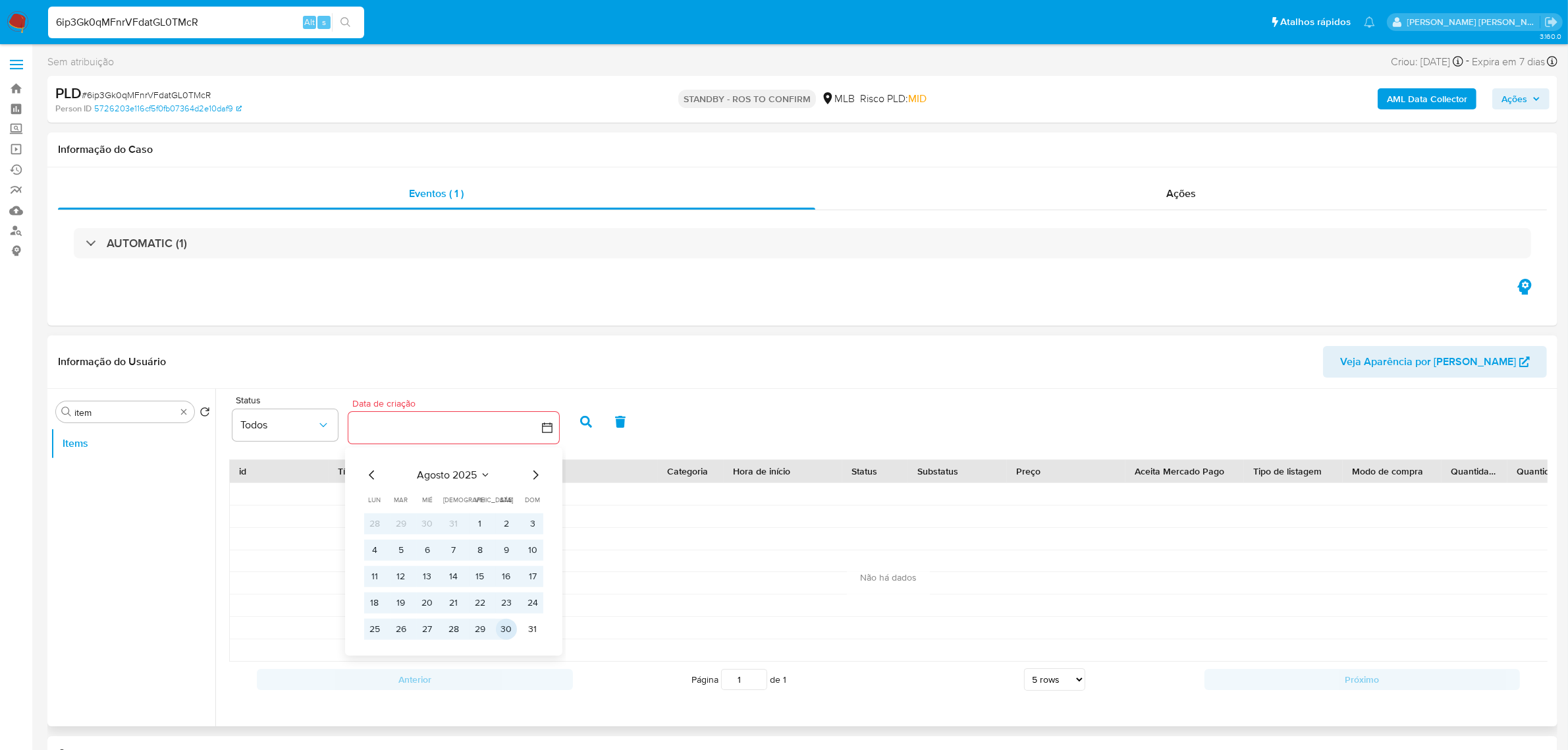
click at [511, 628] on button "30" at bounding box center [507, 629] width 21 height 21
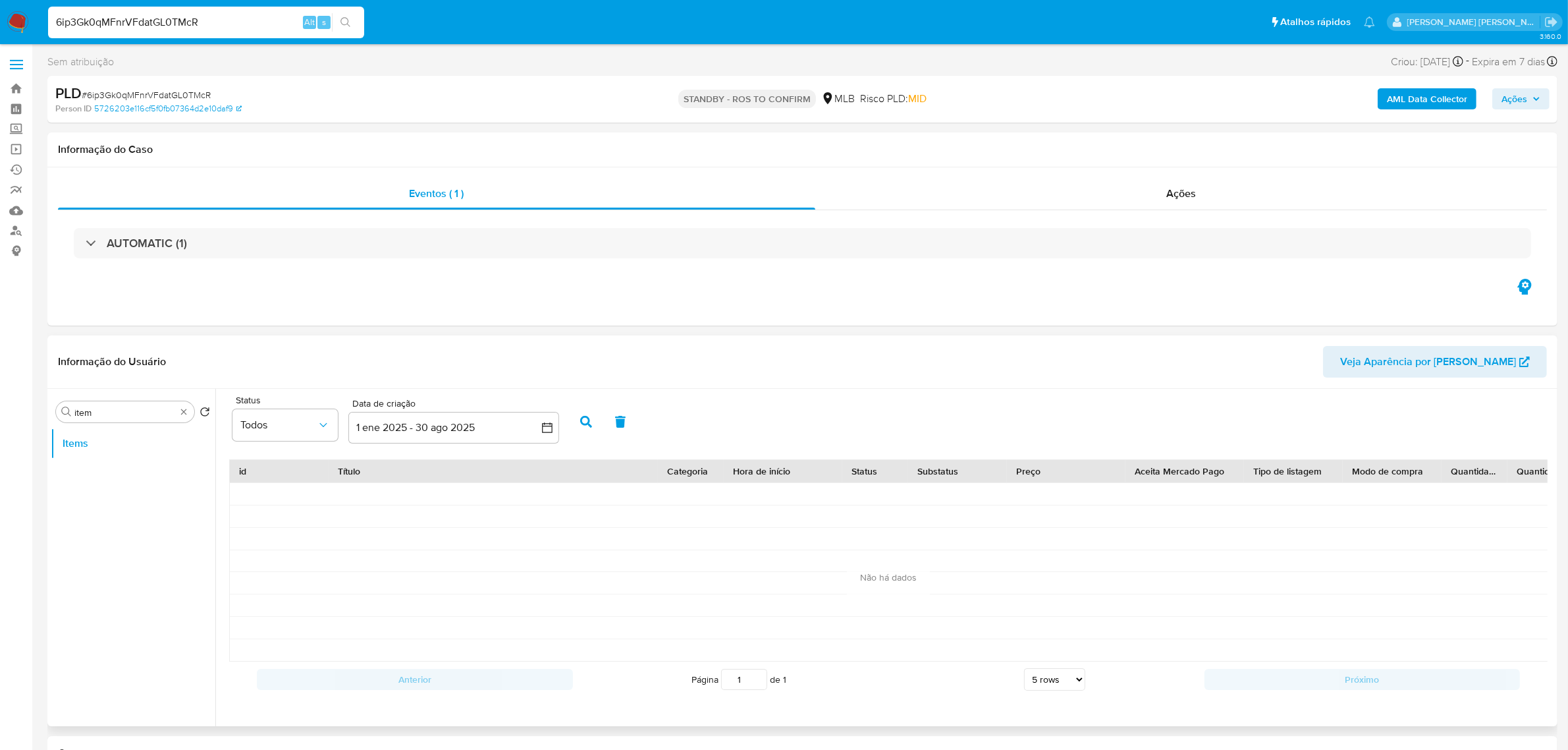
click at [595, 421] on button "button" at bounding box center [586, 421] width 34 height 32
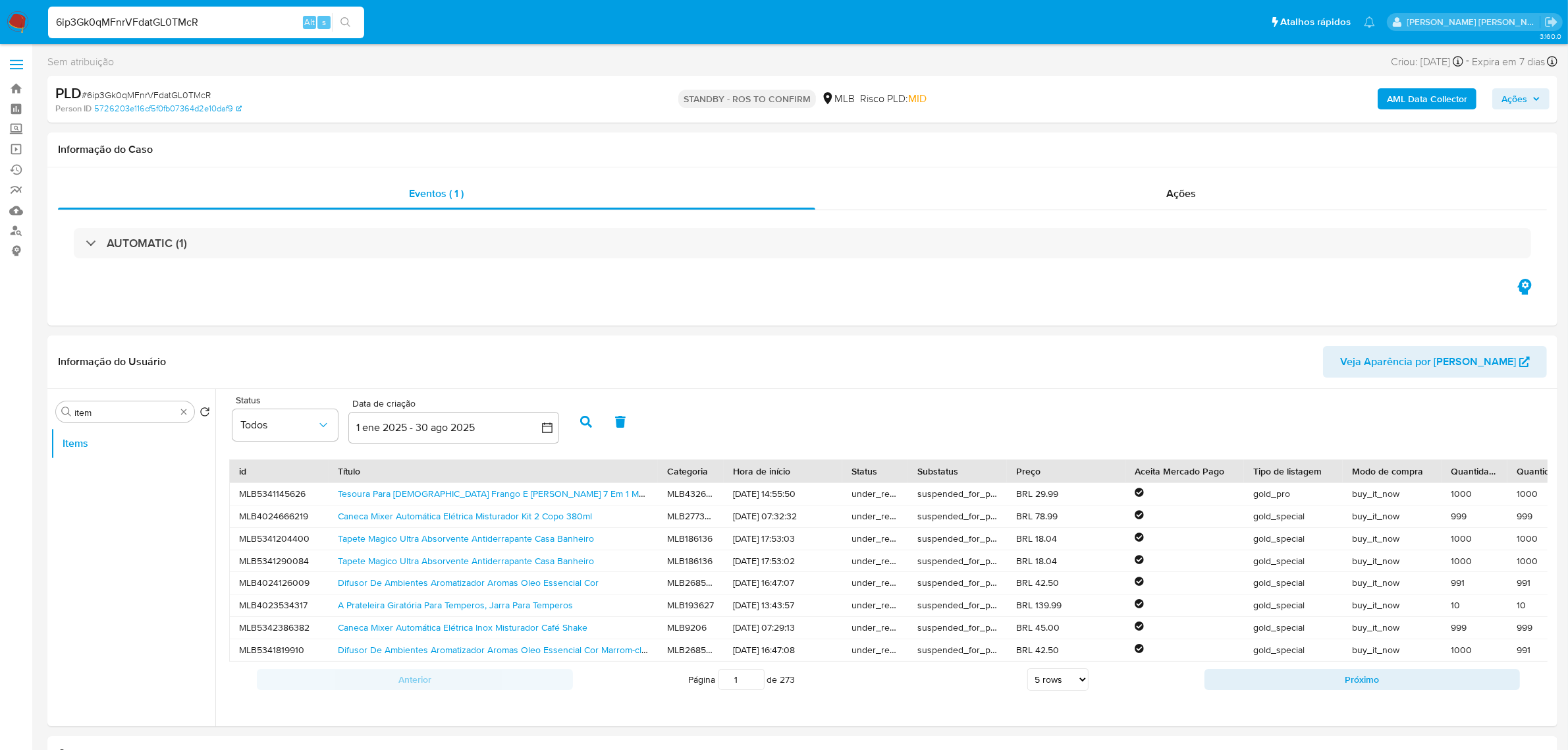
click at [120, 24] on input "6ip3Gk0qMFnrVFdatGL0TMcR" at bounding box center [206, 22] width 316 height 17
paste input "OYnB6C2eebZXm1XRIcOOmPtm"
type input "OYnB6C2eebZXm1XRIcOOmPtm"
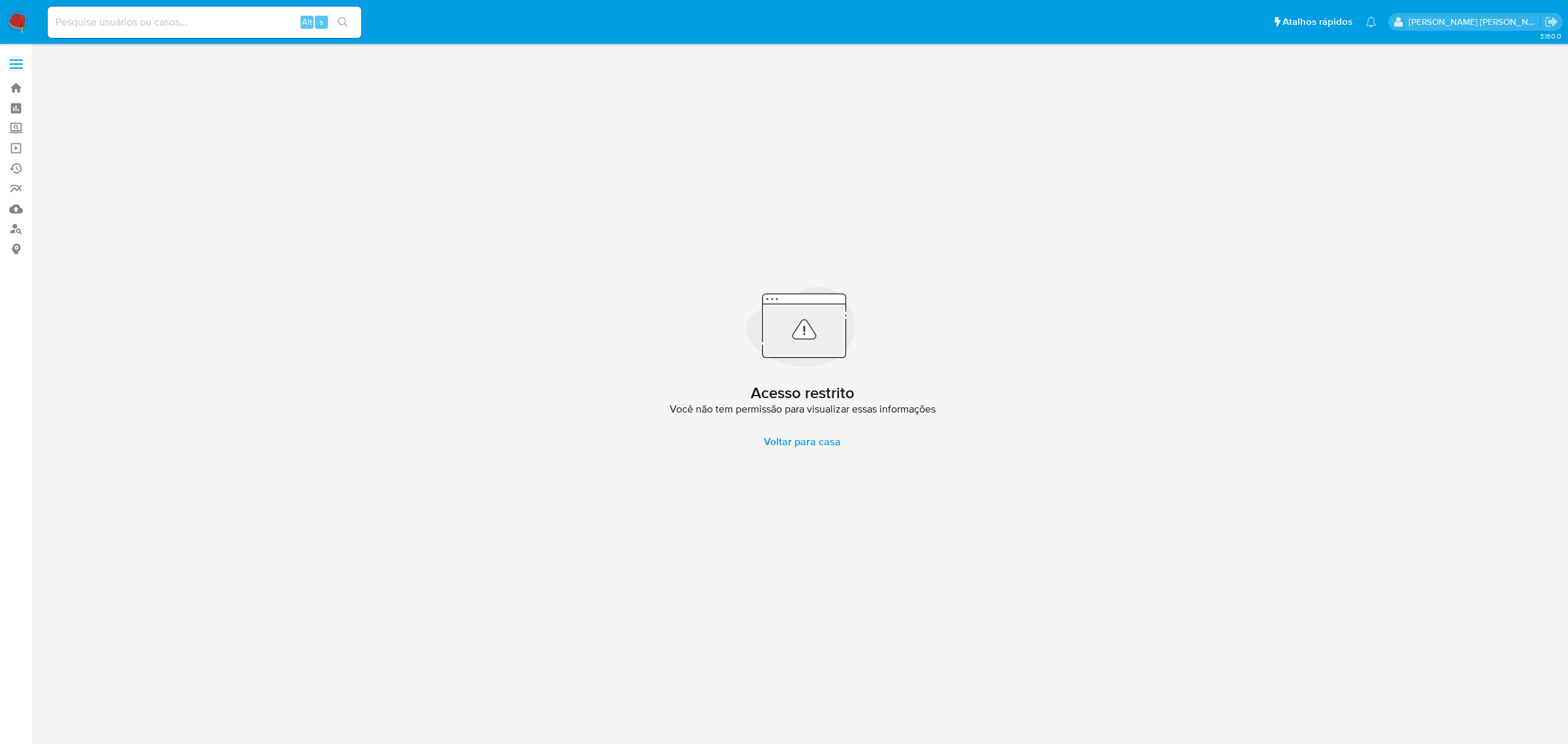
click at [112, 30] on input at bounding box center [204, 22] width 314 height 17
paste input "OYnB6C2eebZXm1XRIcOOmPtm"
type input "OYnB6C2eebZXm1XRIcOOmPtm"
click at [20, 63] on span at bounding box center [16, 64] width 13 height 2
click at [0, 0] on input "checkbox" at bounding box center [0, 0] width 0 height 0
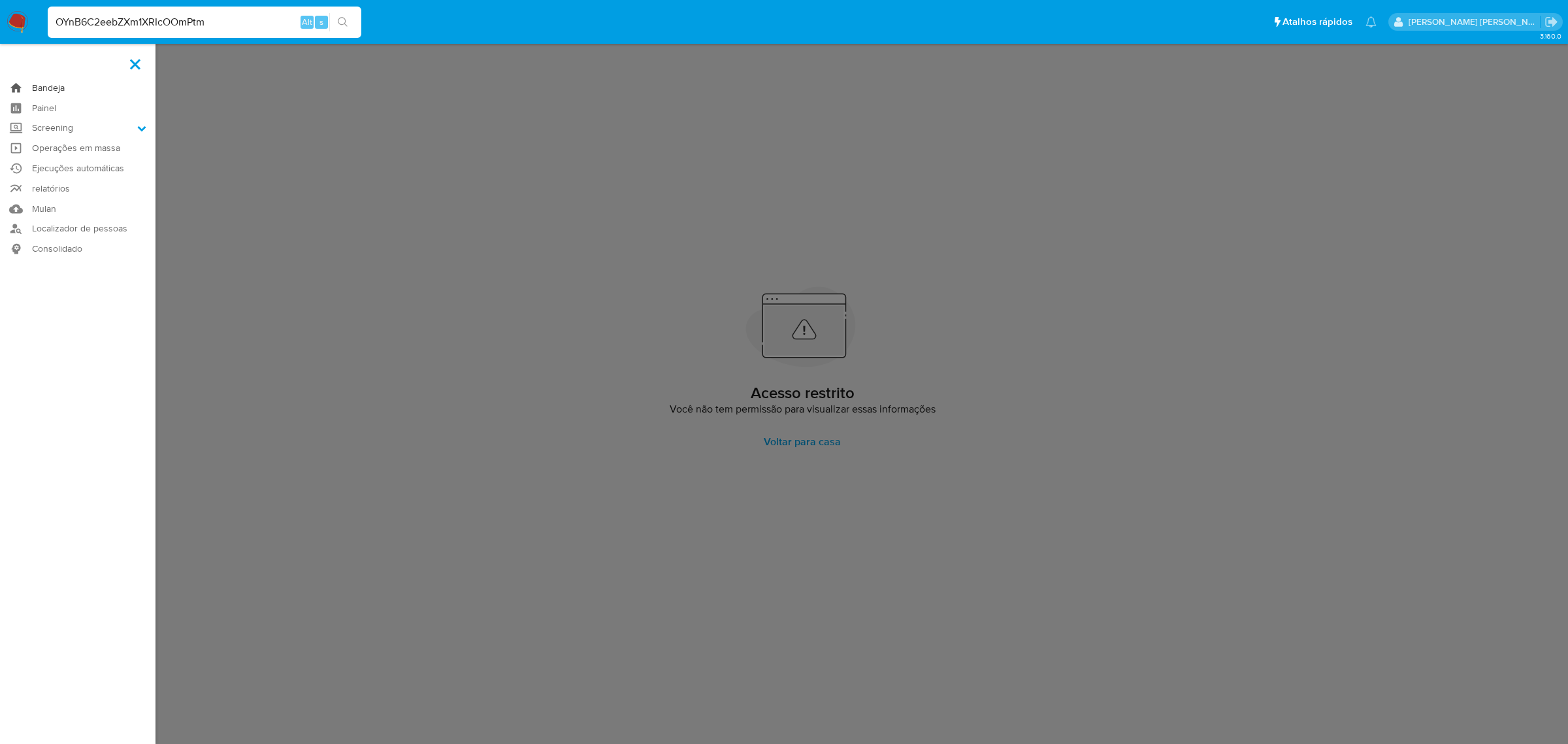
click at [47, 86] on link "Bandeja" at bounding box center [77, 88] width 155 height 20
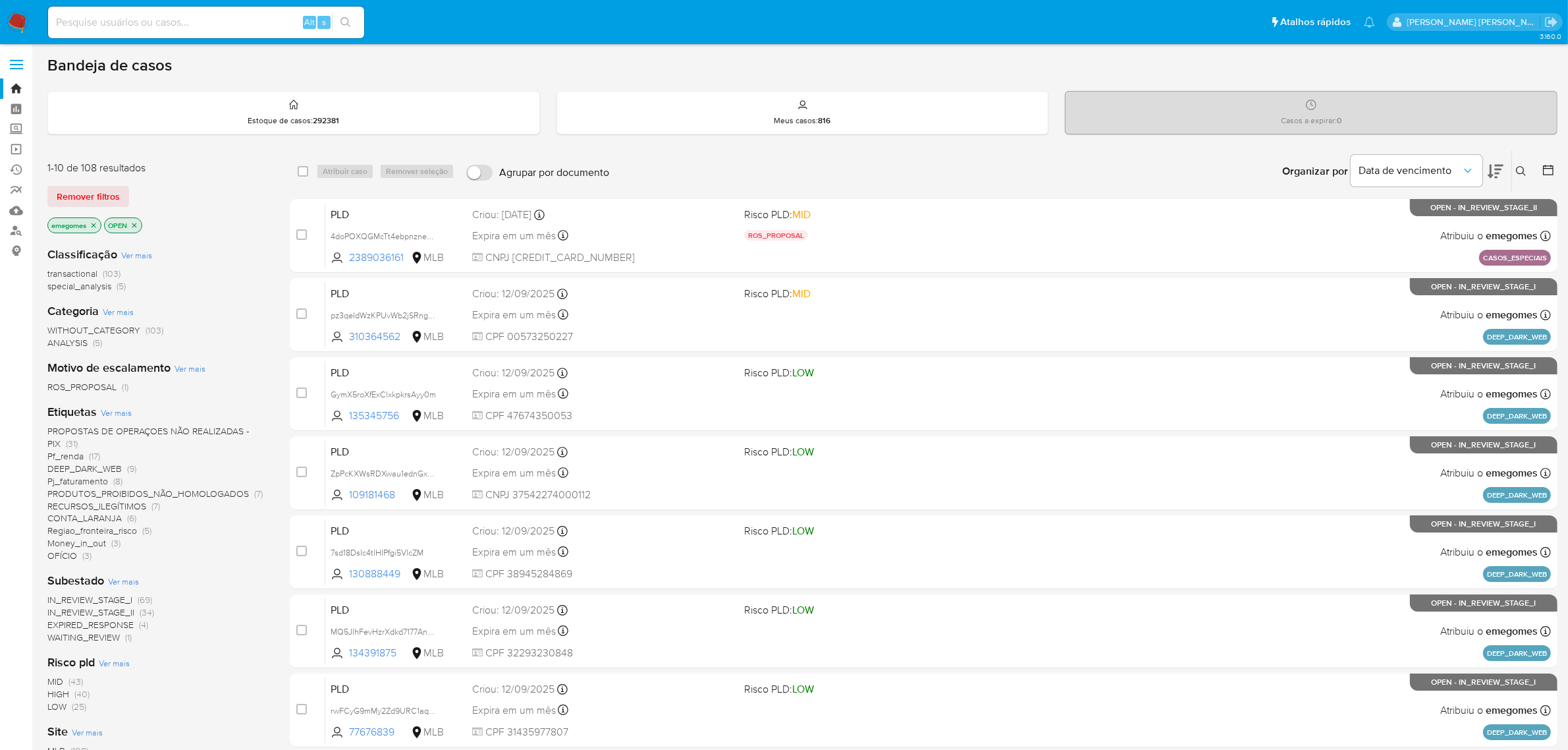
drag, startPoint x: 215, startPoint y: 9, endPoint x: 208, endPoint y: 18, distance: 11.4
click at [209, 18] on div "Alt s" at bounding box center [206, 22] width 316 height 32
click at [208, 19] on input at bounding box center [206, 22] width 316 height 17
paste input "OYnB6C2eebZXm1XRIcOOmPtm"
type input "OYnB6C2eebZXm1XRIcOOmPtm"
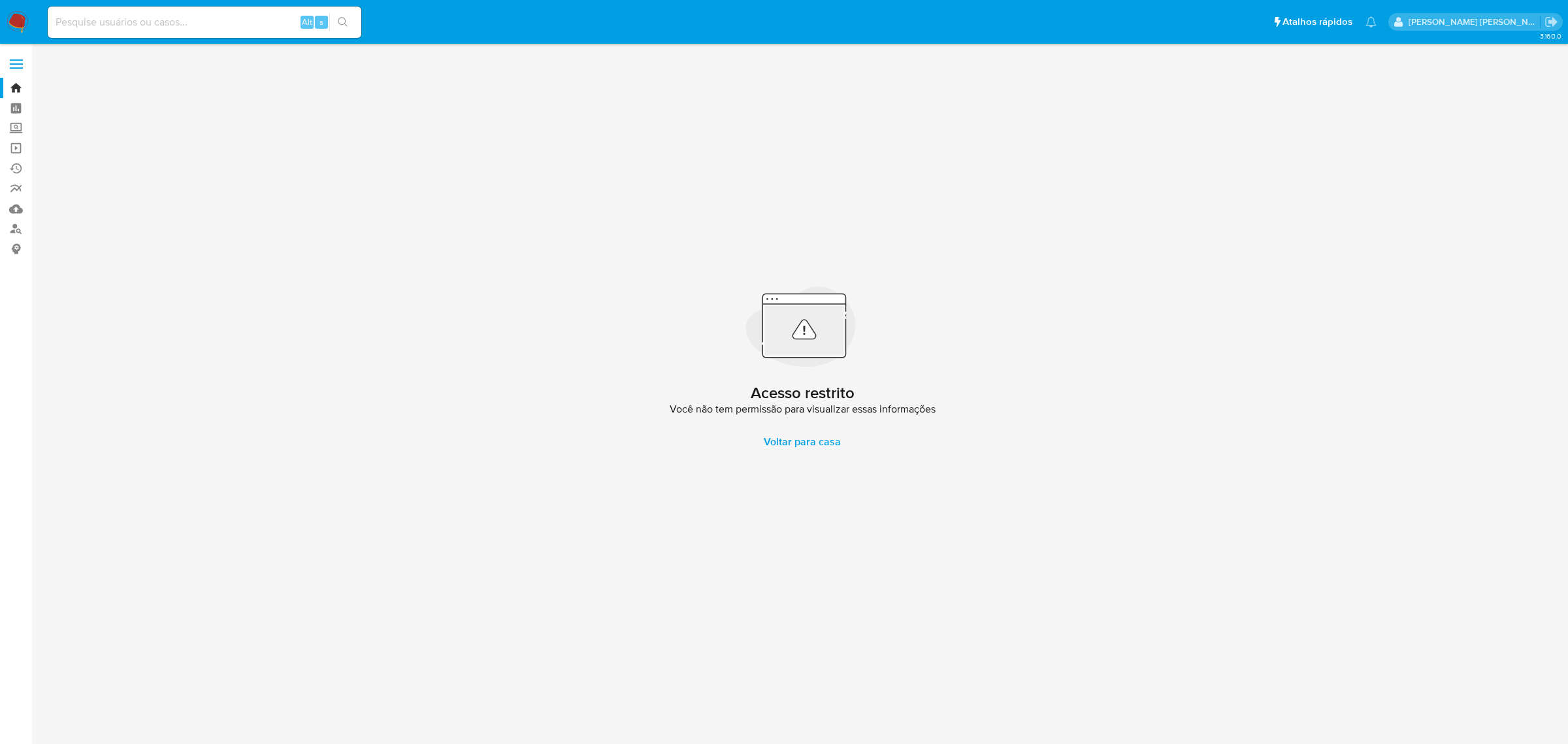
click at [178, 18] on input at bounding box center [204, 22] width 314 height 17
paste input "OYnB6C2eebZXm1XRIcOOmPtm"
click at [207, 17] on input "OYnB6C2eebZXm1XRIcOOmPtm" at bounding box center [204, 22] width 314 height 17
click at [63, 25] on input "OYnB6C2eebZXm1XRIcOOmPtm" at bounding box center [204, 22] width 314 height 17
type input "OYnB6C2eebZXm1XRIcOOmPtm"
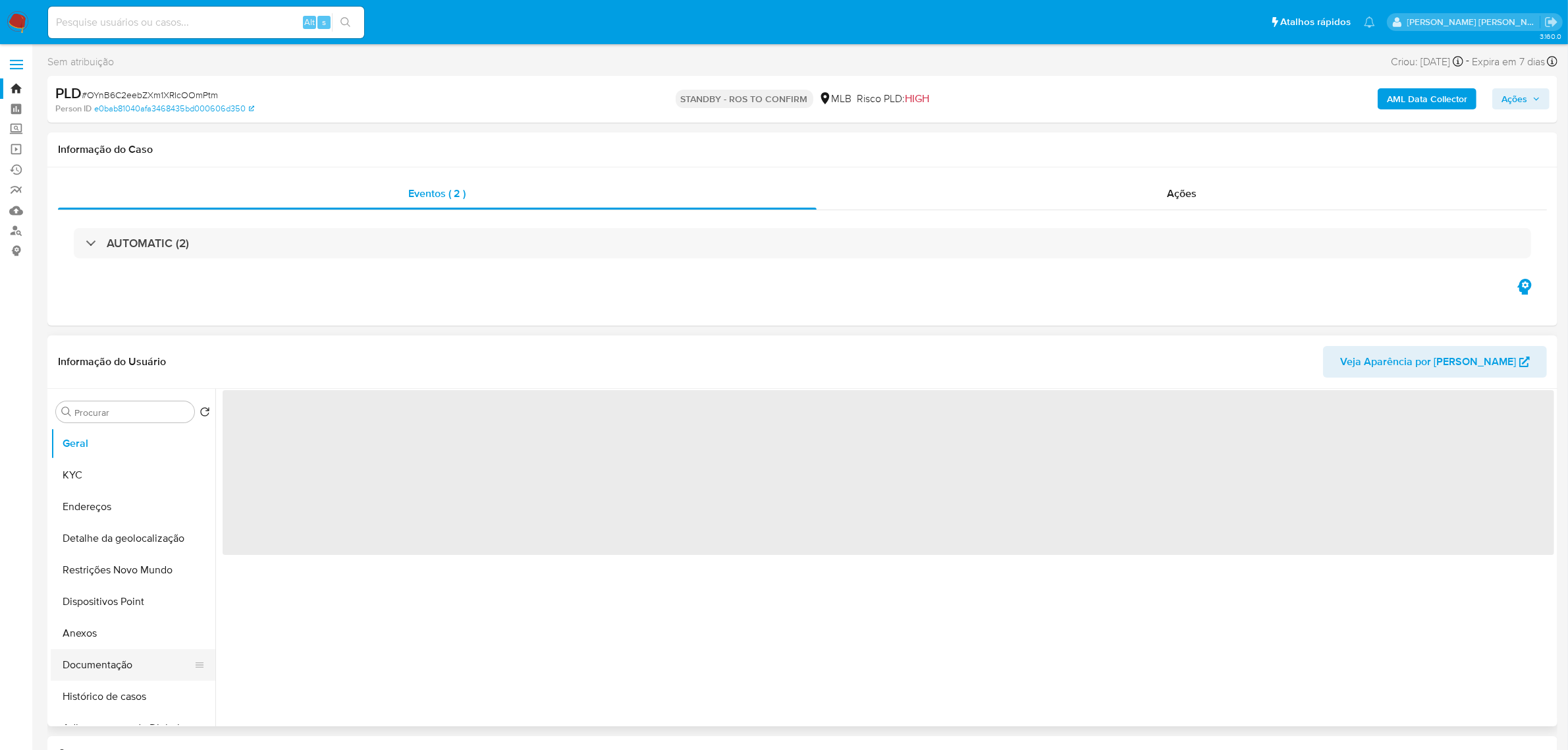
select select "10"
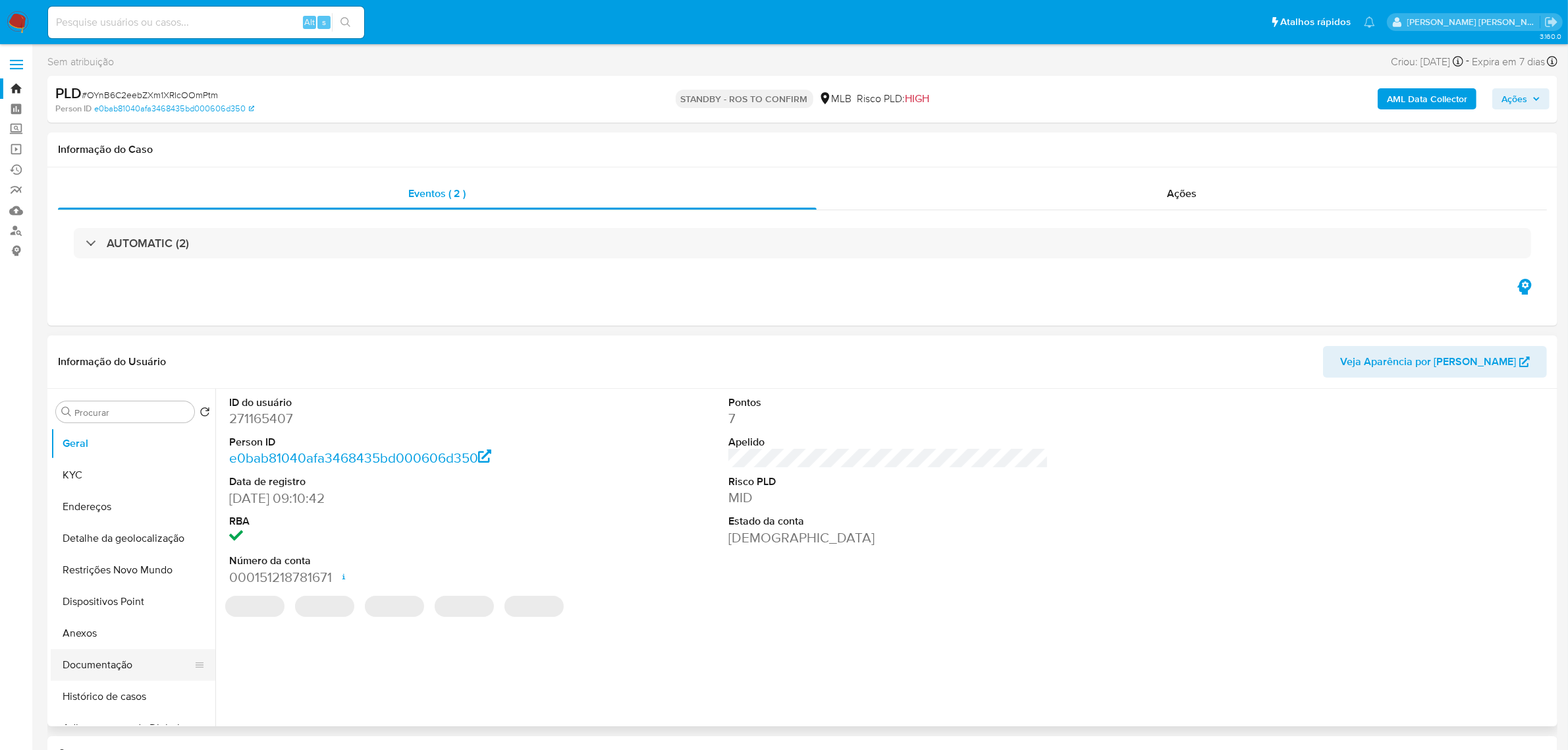
click at [82, 667] on button "Documentação" at bounding box center [127, 665] width 154 height 32
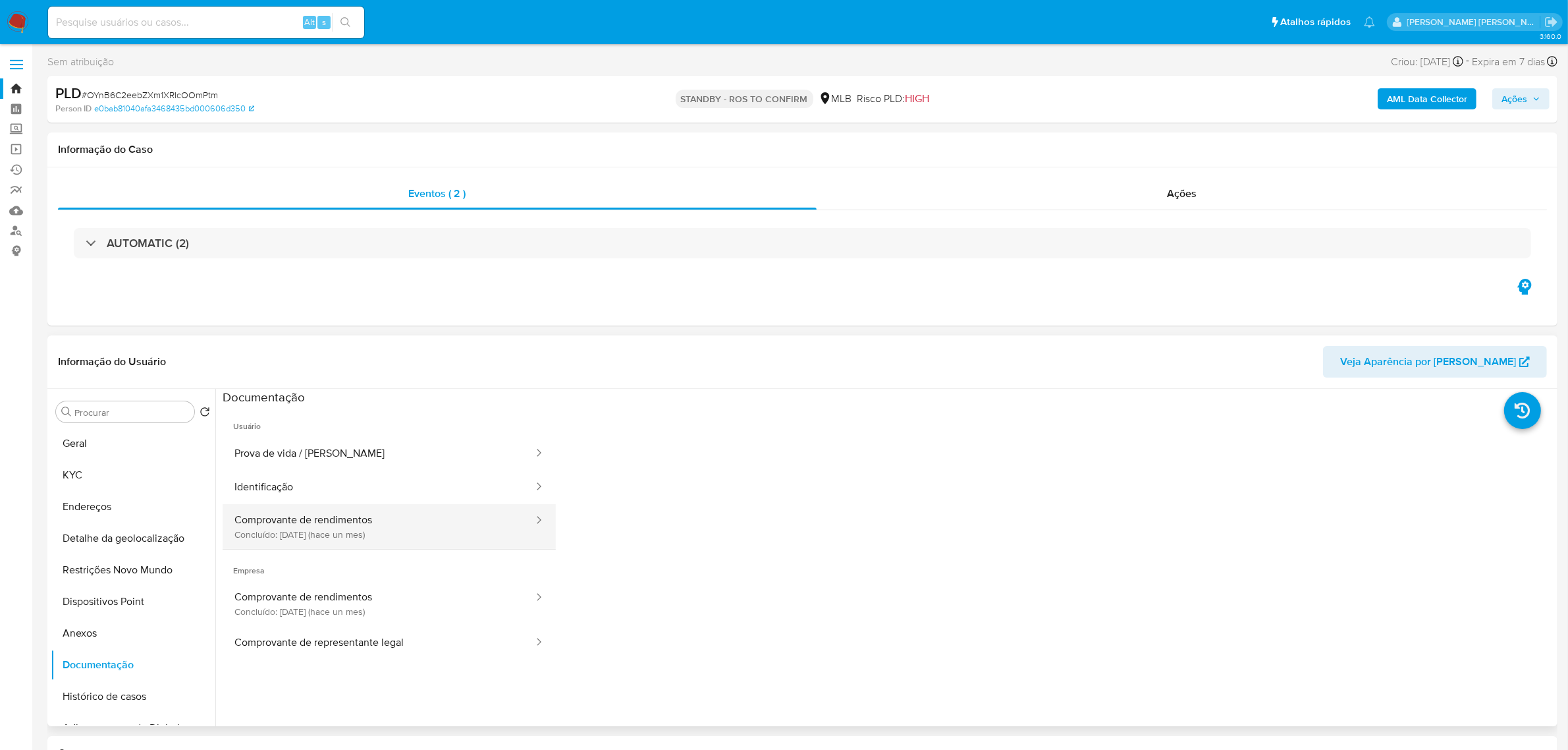
click at [351, 521] on button "Comprovante de rendimentos Concluído: 20/08/2025 (hace un mes)" at bounding box center [378, 526] width 312 height 45
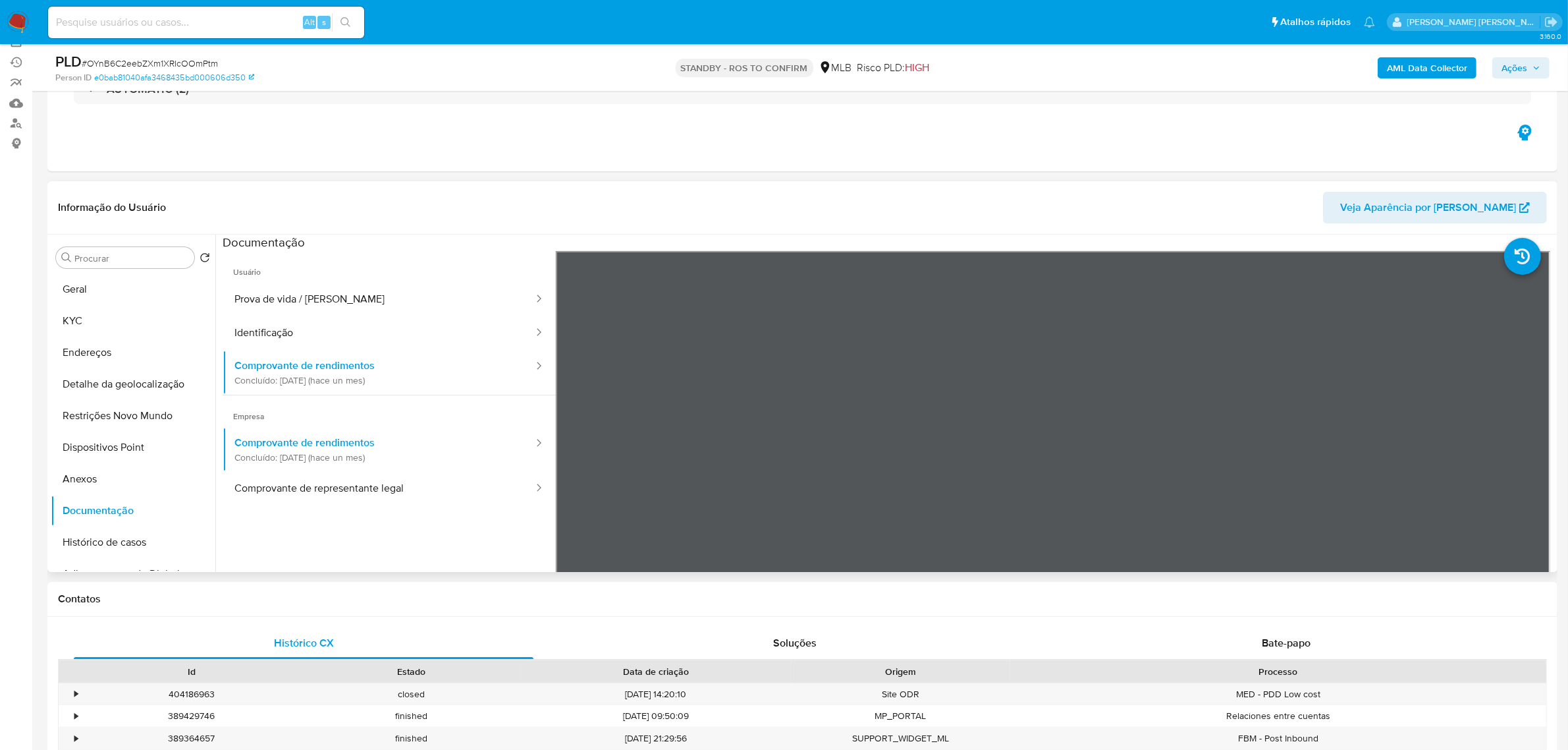
scroll to position [164, 0]
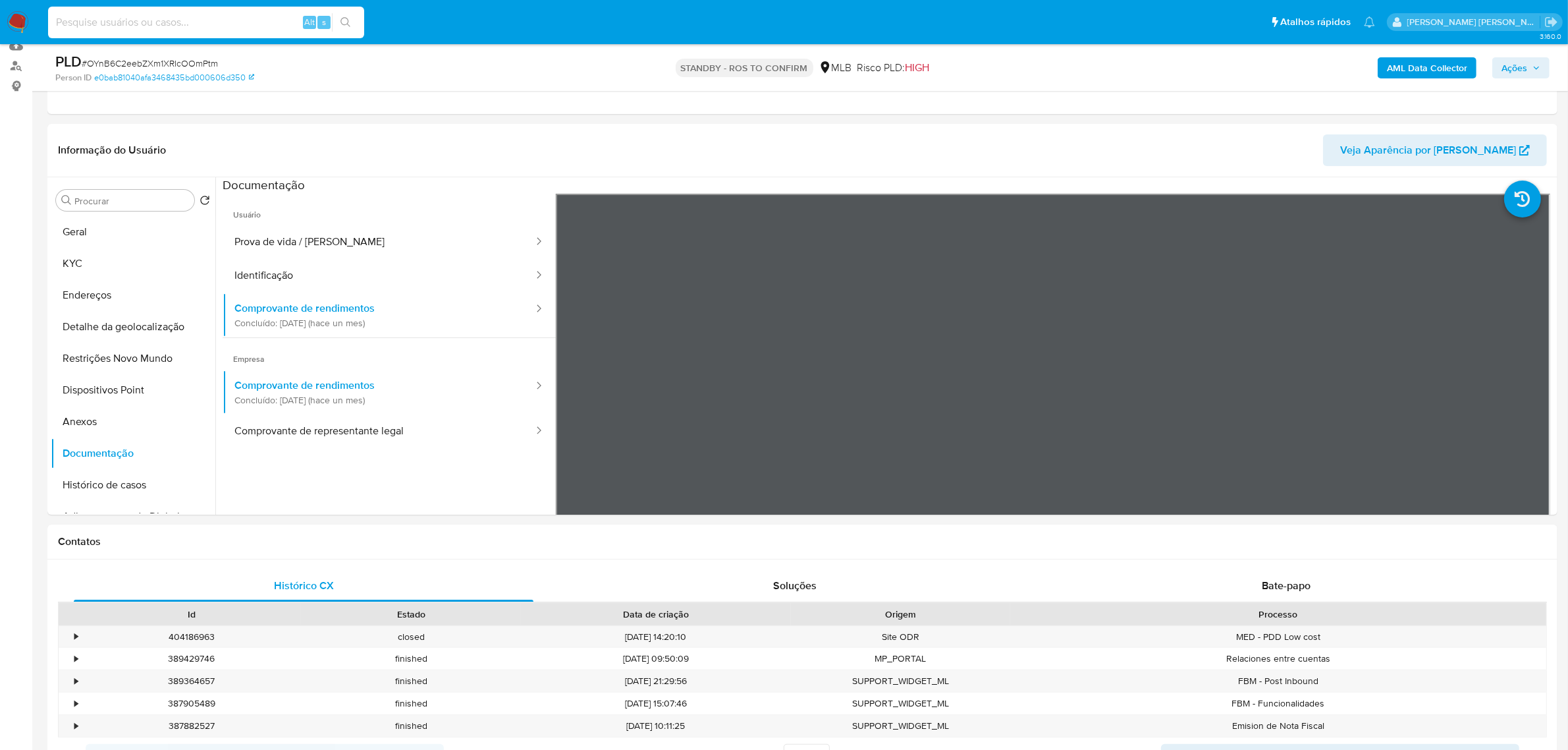
click at [223, 28] on input at bounding box center [206, 22] width 316 height 17
paste input "6Gl7xcH7Hmvz1hqW9JjYTK9f"
type input "6Gl7xcH7Hmvz1hqW9JjYTK9f"
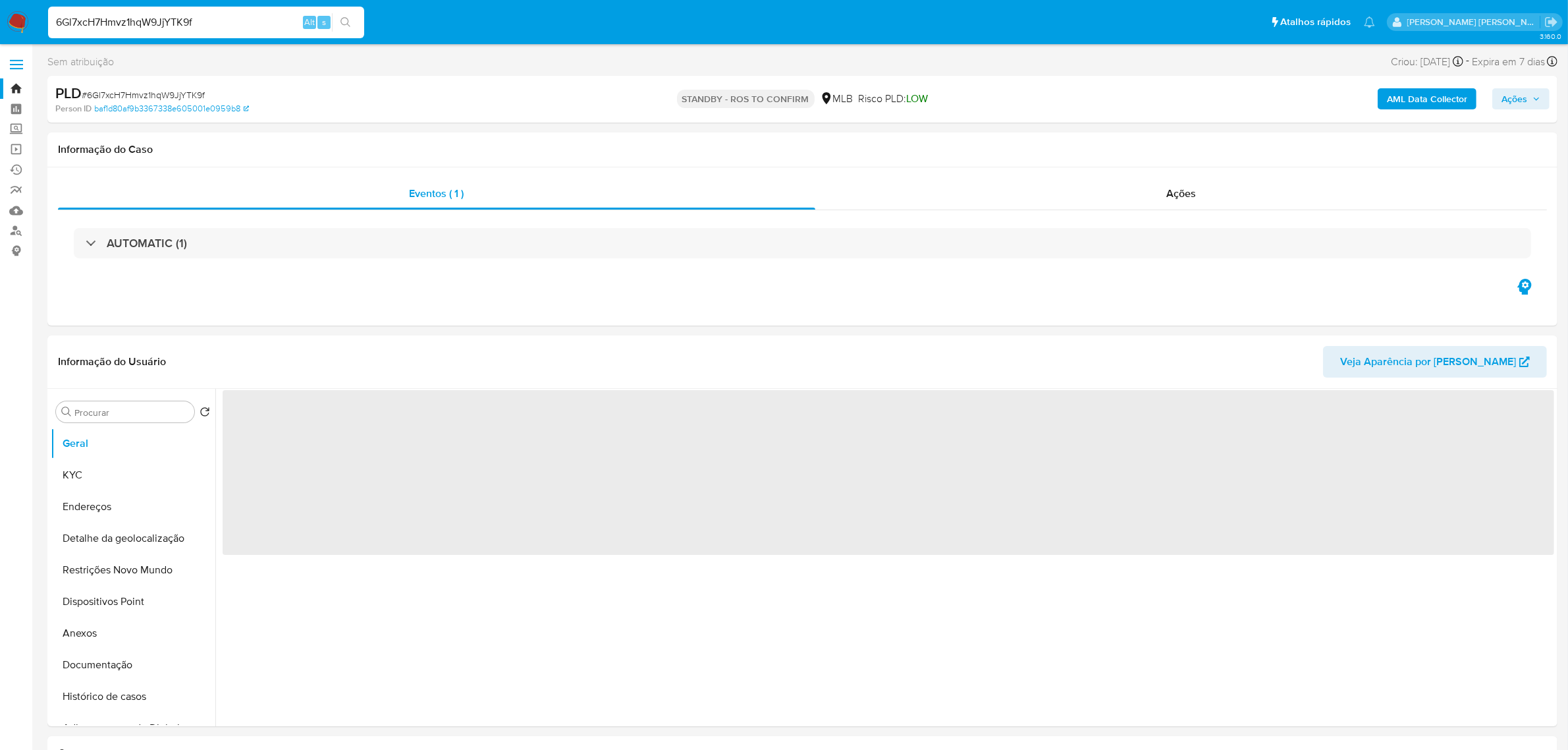
select select "10"
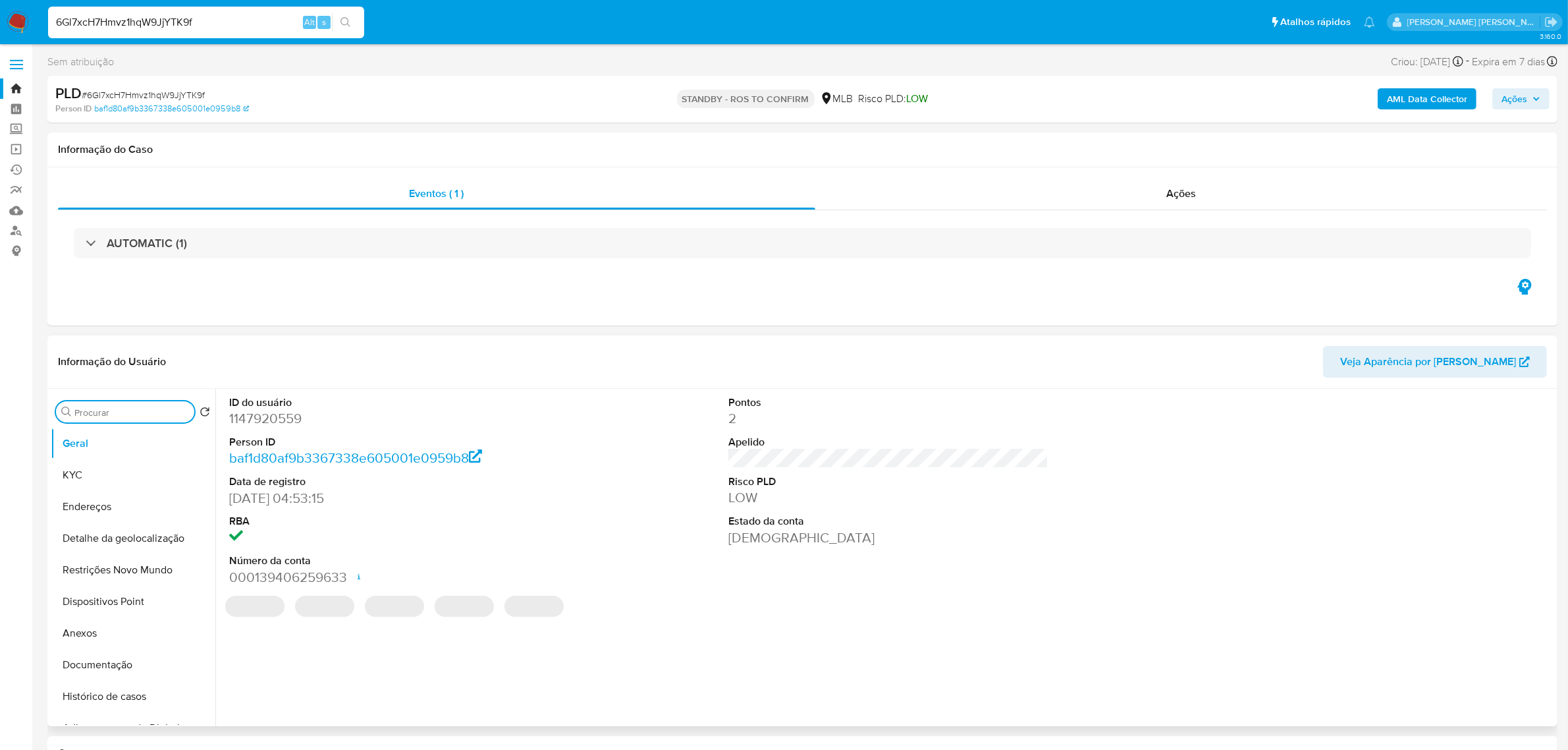
click at [136, 417] on input "Procurar" at bounding box center [132, 412] width 115 height 11
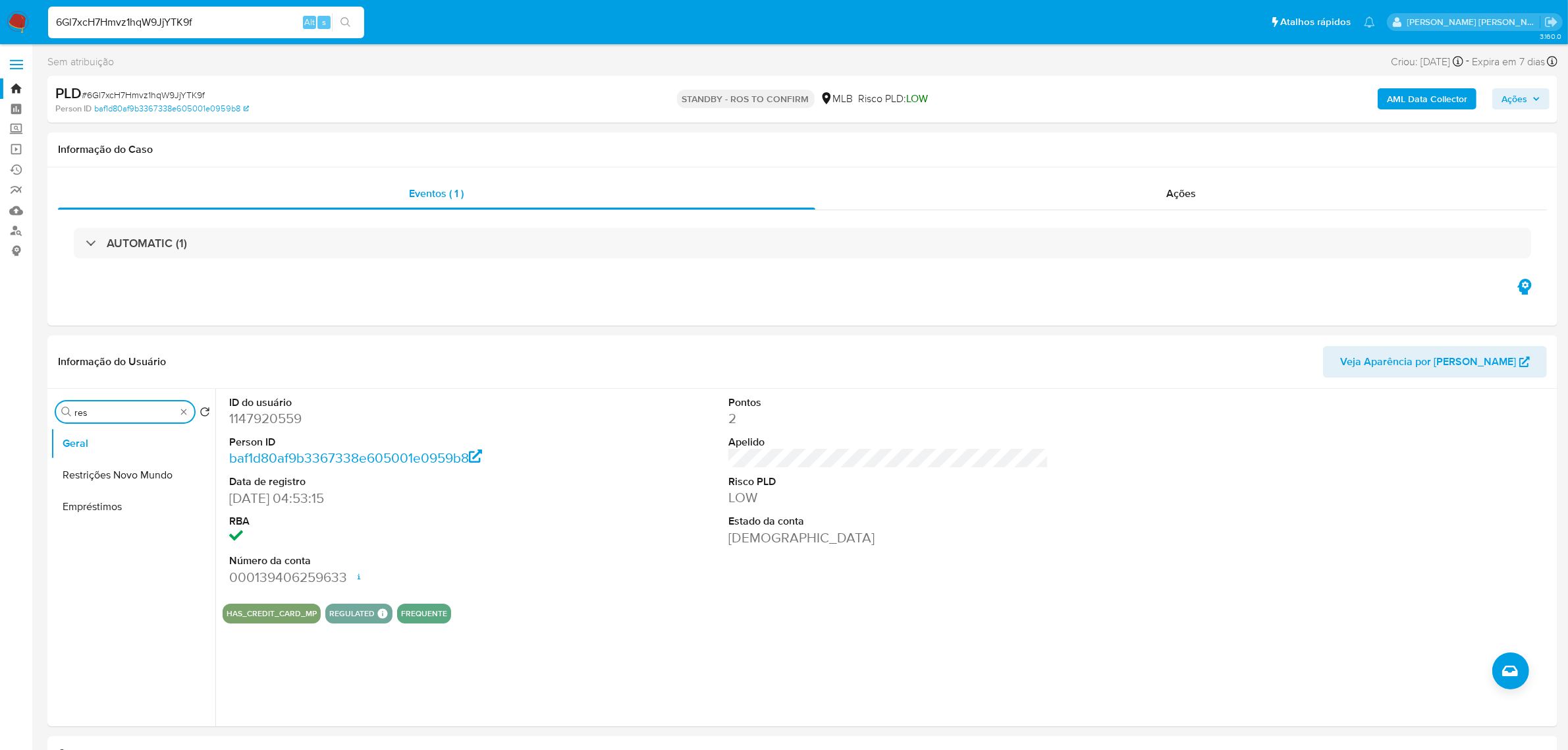
type input "res"
click at [17, 64] on span at bounding box center [16, 64] width 13 height 2
click at [0, 0] on input "checkbox" at bounding box center [0, 0] width 0 height 0
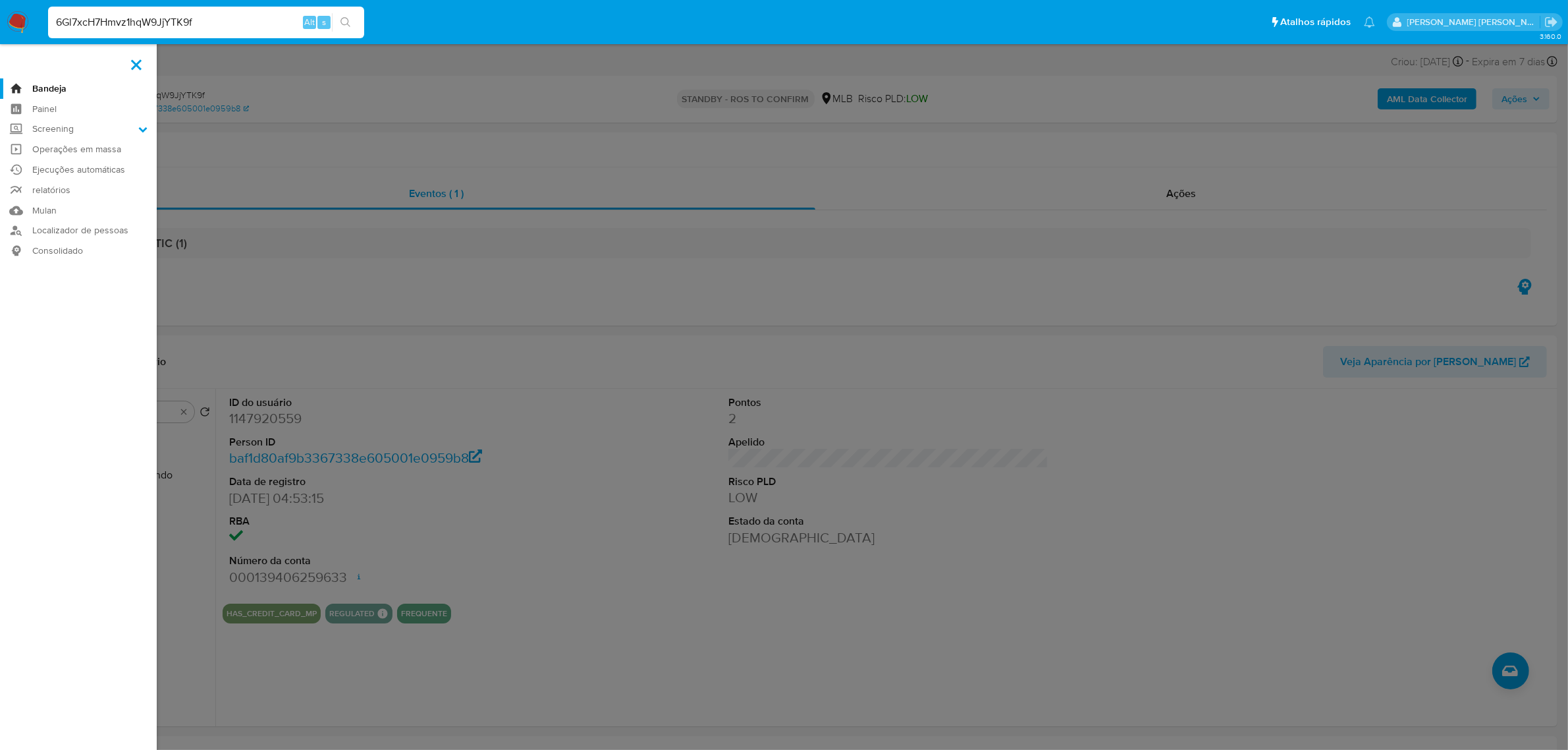
click at [54, 87] on link "Bandeja" at bounding box center [78, 88] width 156 height 20
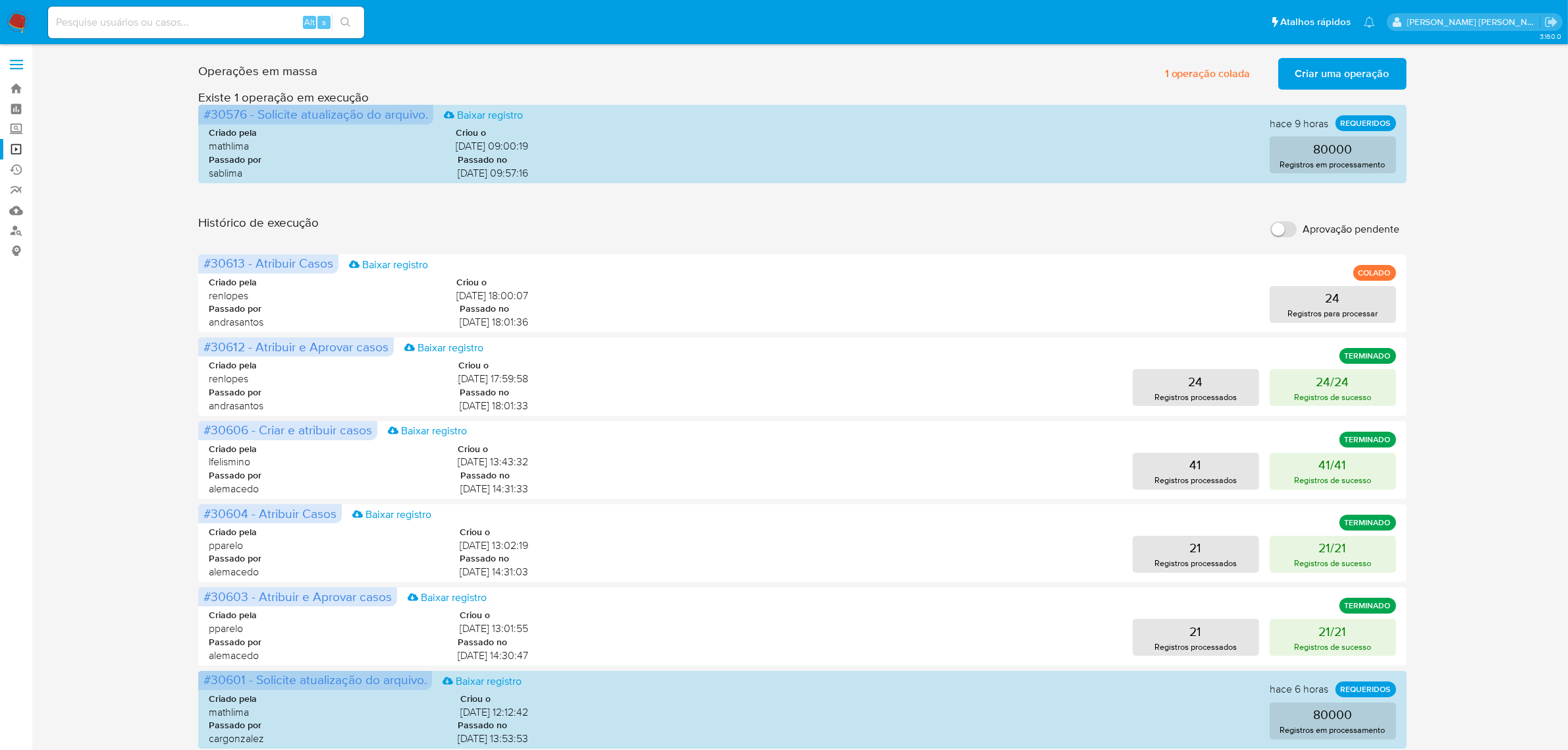
click at [1325, 74] on span "Criar uma operação" at bounding box center [1343, 73] width 95 height 29
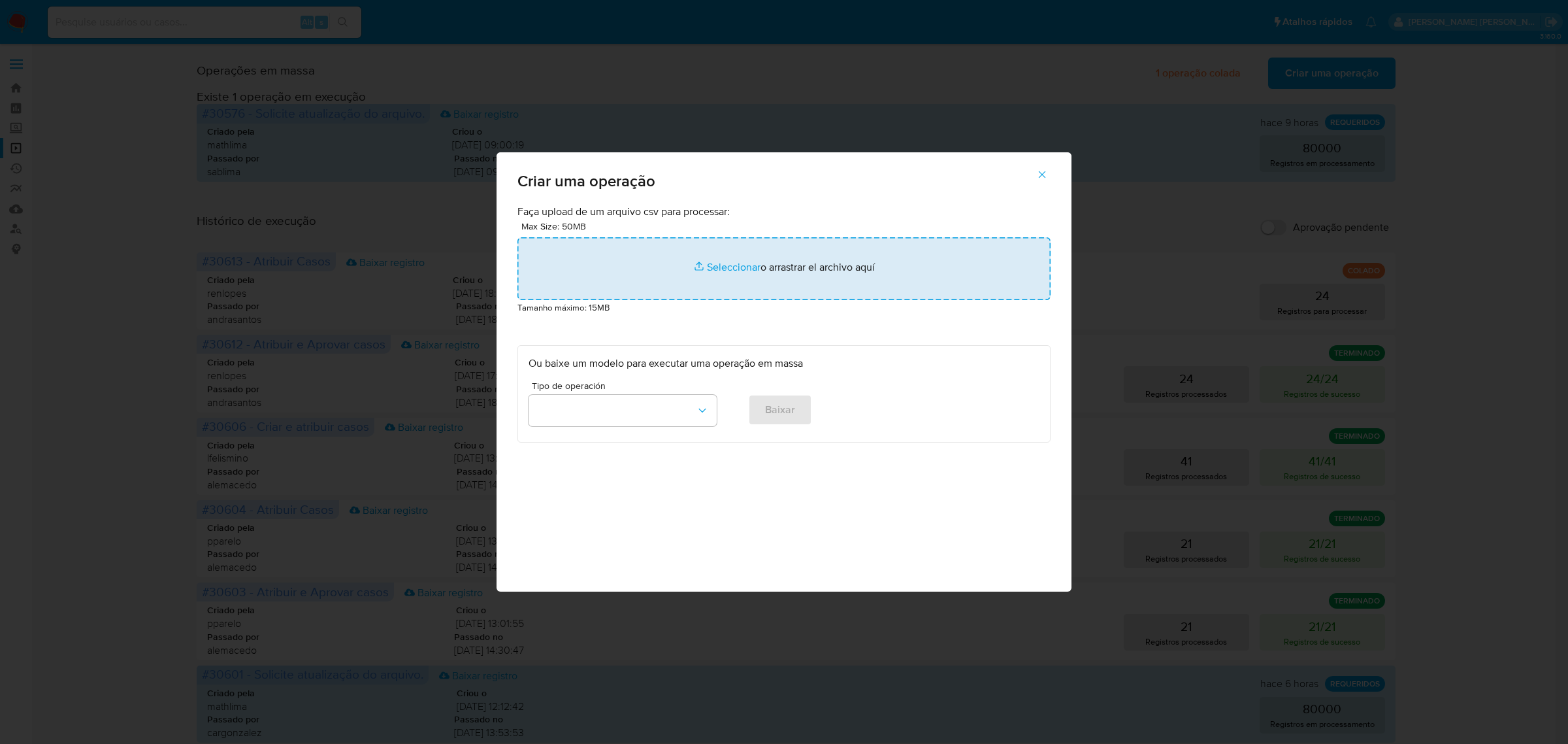
click at [732, 266] on input "file" at bounding box center [784, 269] width 533 height 63
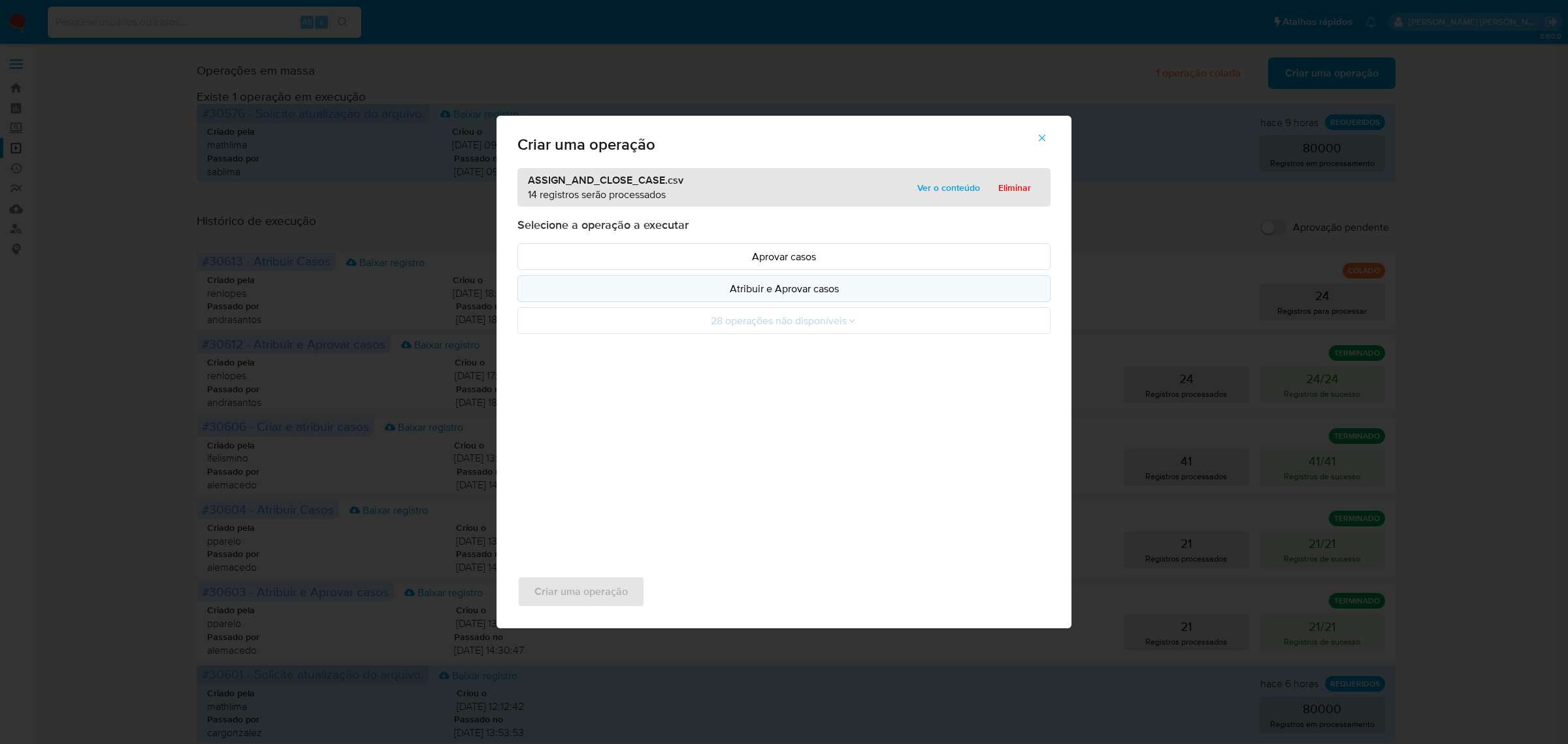
click at [752, 291] on p "Atribuir e Aprovar casos" at bounding box center [783, 288] width 511 height 15
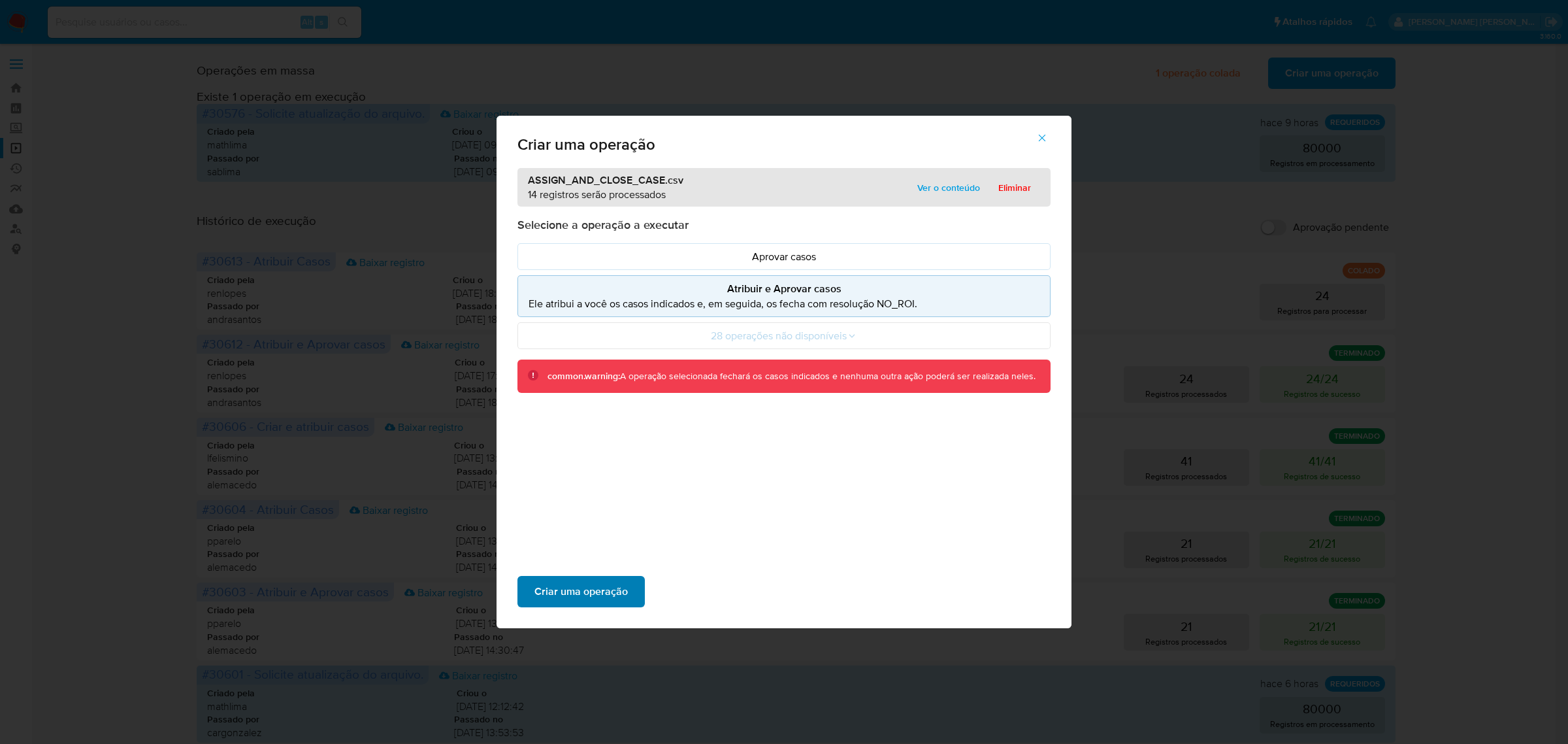
click at [615, 585] on span "Criar uma operação" at bounding box center [581, 591] width 94 height 29
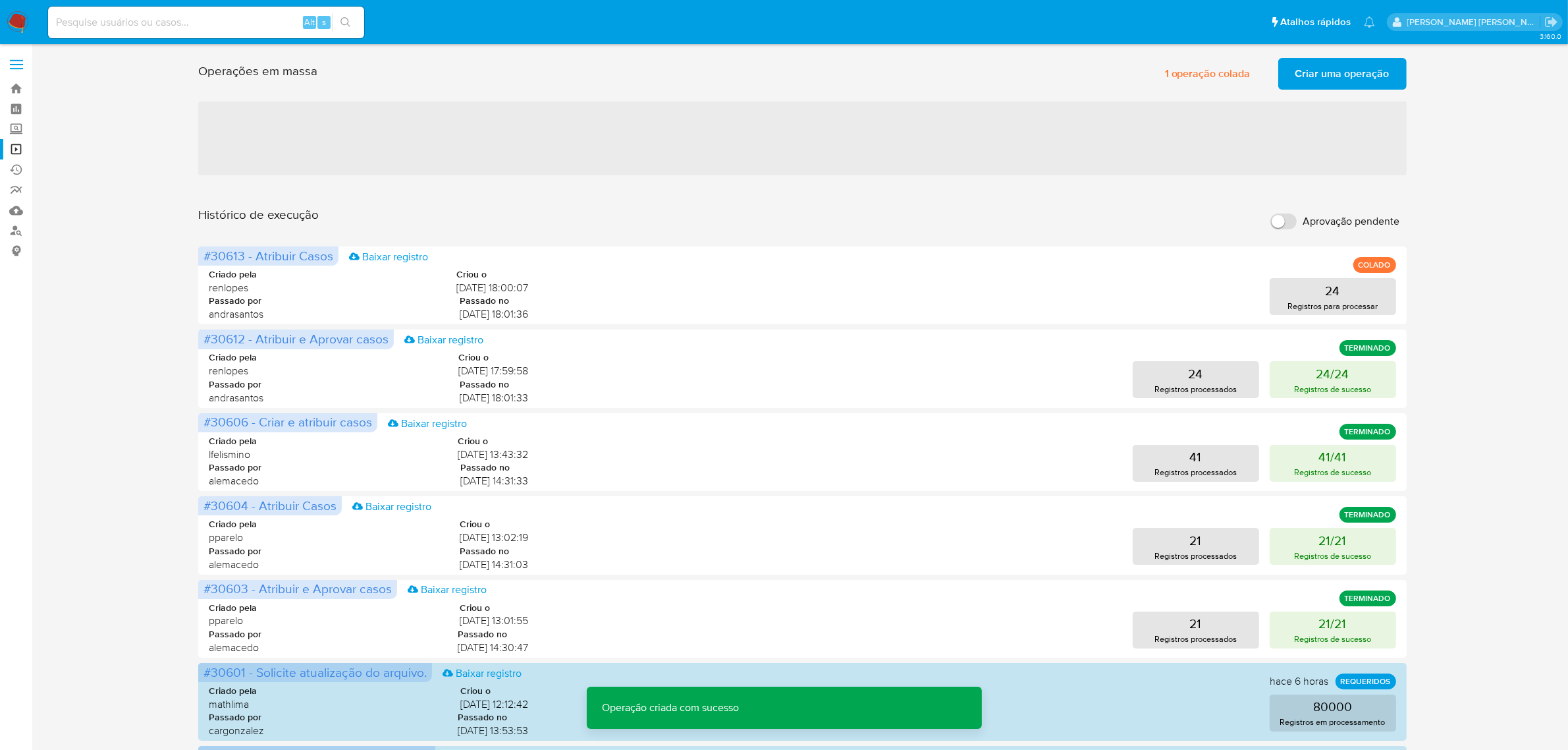
click at [1354, 74] on span "Criar uma operação" at bounding box center [1343, 73] width 95 height 29
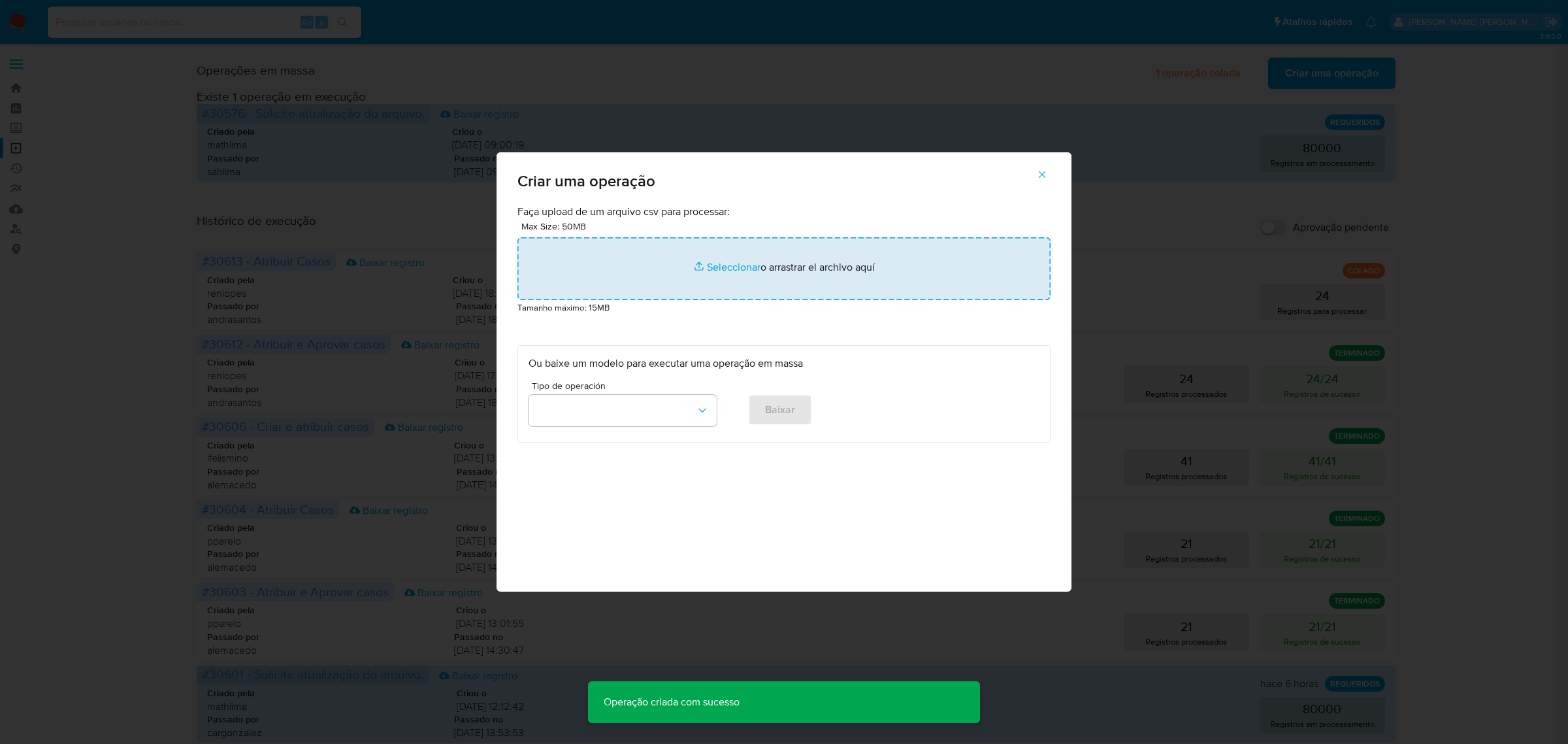
click at [725, 266] on input "file" at bounding box center [784, 269] width 533 height 63
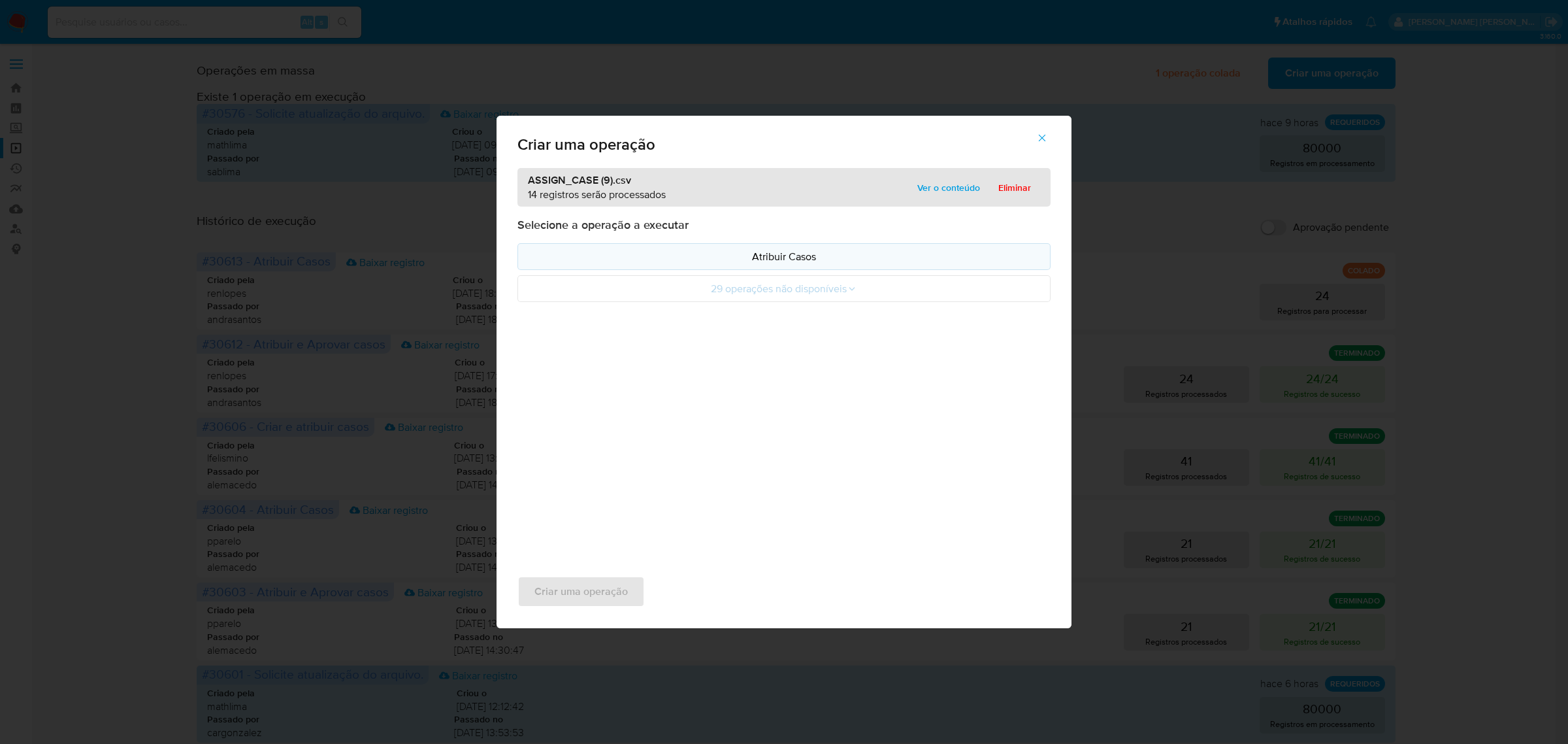
drag, startPoint x: 725, startPoint y: 266, endPoint x: 774, endPoint y: 259, distance: 49.5
click at [774, 259] on p "Atribuir Casos" at bounding box center [783, 256] width 511 height 15
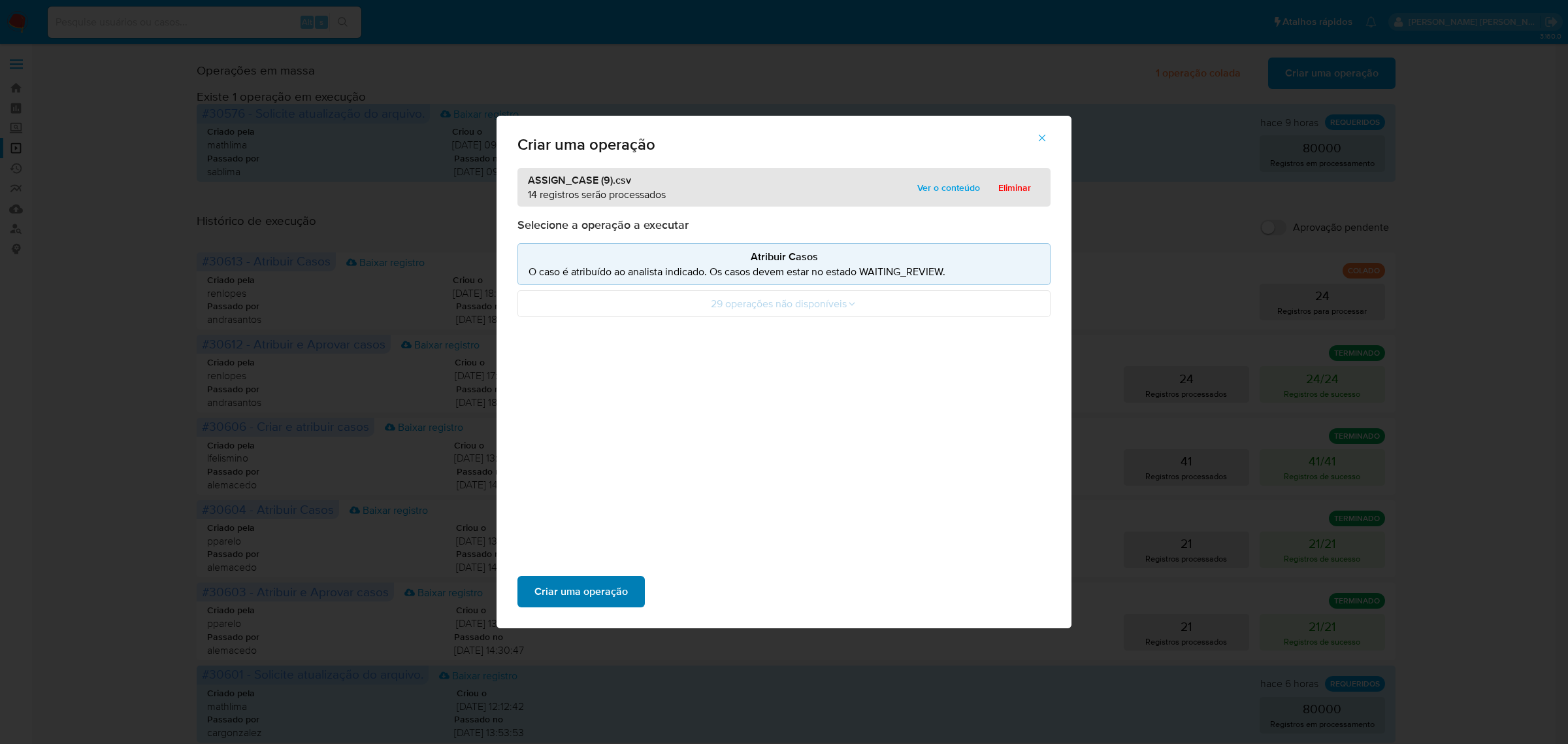
click at [576, 580] on span "Criar uma operação" at bounding box center [581, 591] width 94 height 29
